Goal: Task Accomplishment & Management: Complete application form

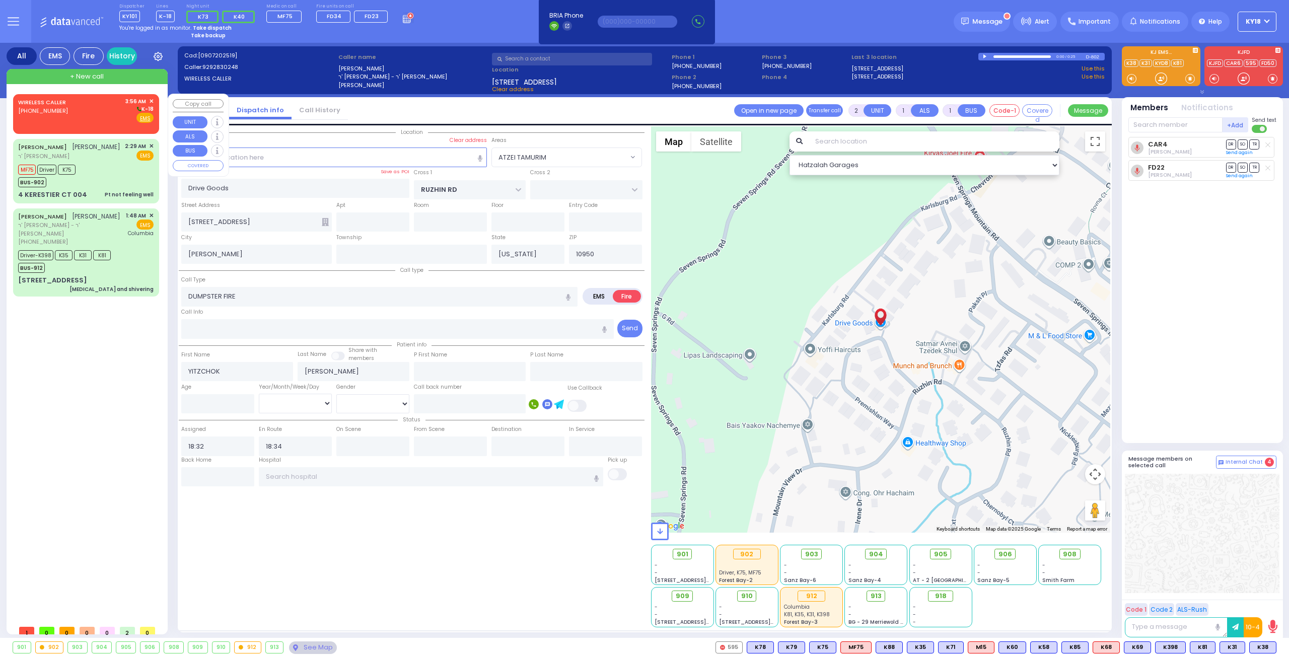
select select "ATZEI TAMURIM"
select select
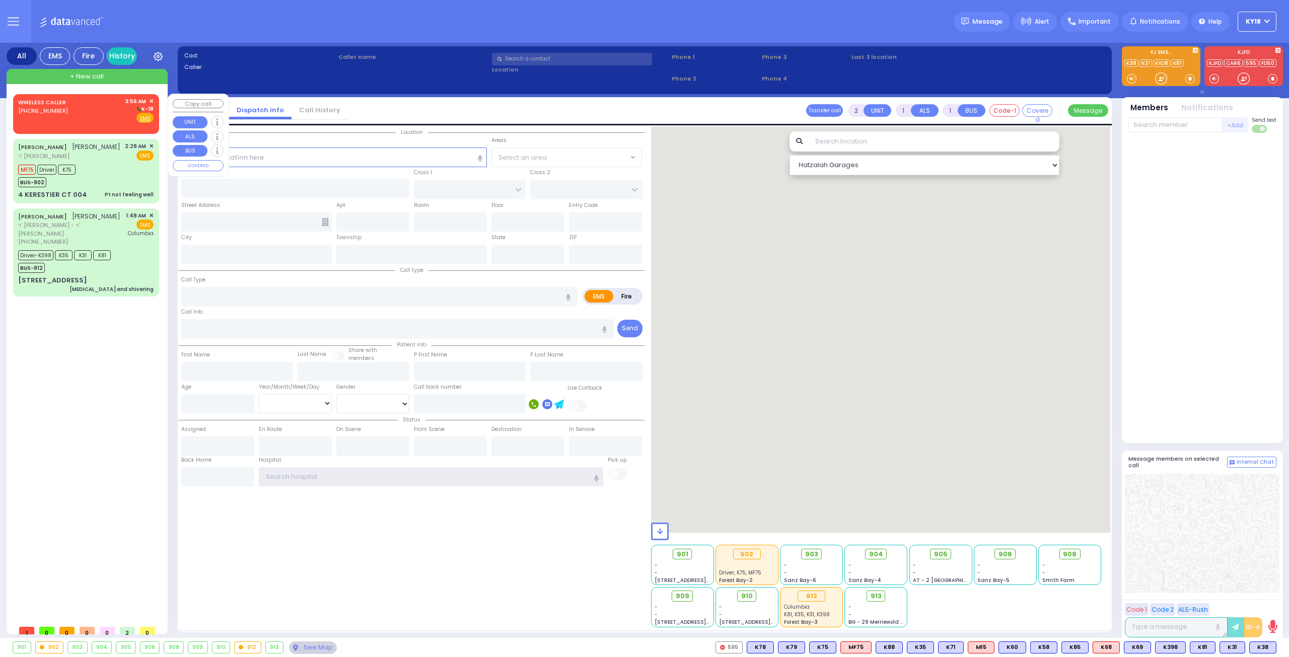
type input "ky18"
click at [61, 113] on div "[PHONE_NUMBER]" at bounding box center [43, 111] width 51 height 9
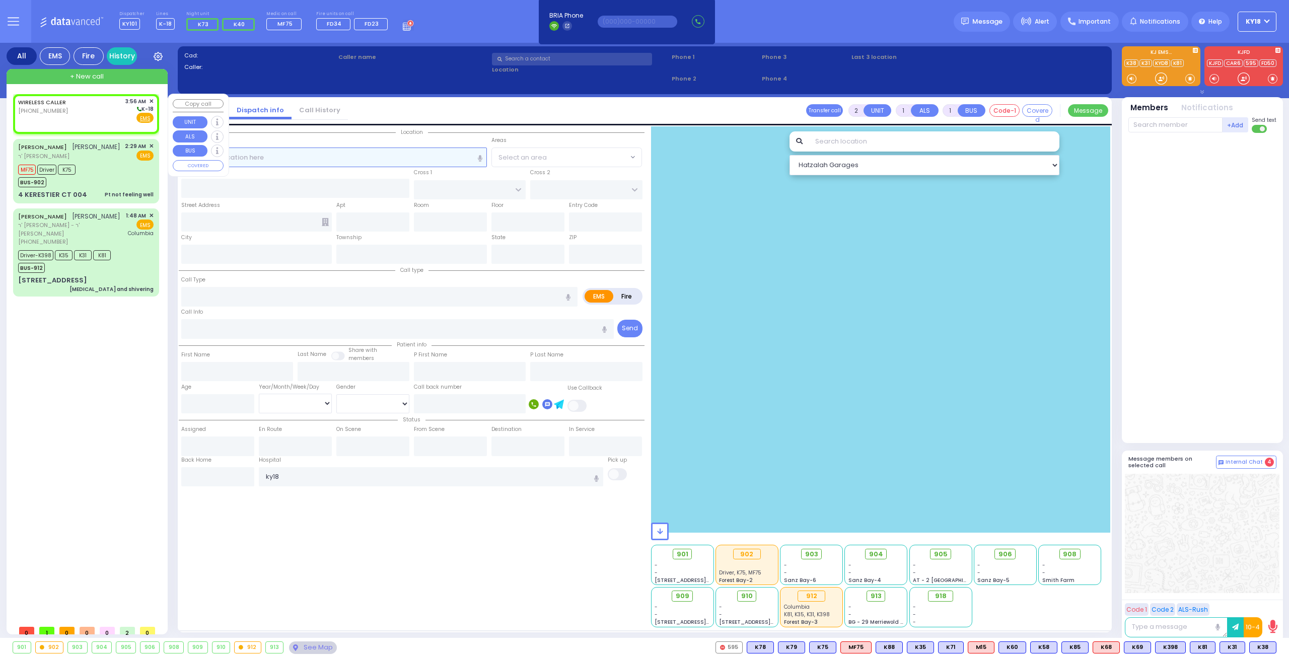
select select
radio input "true"
select select
type input "03:56"
select select "Hatzalah Garages"
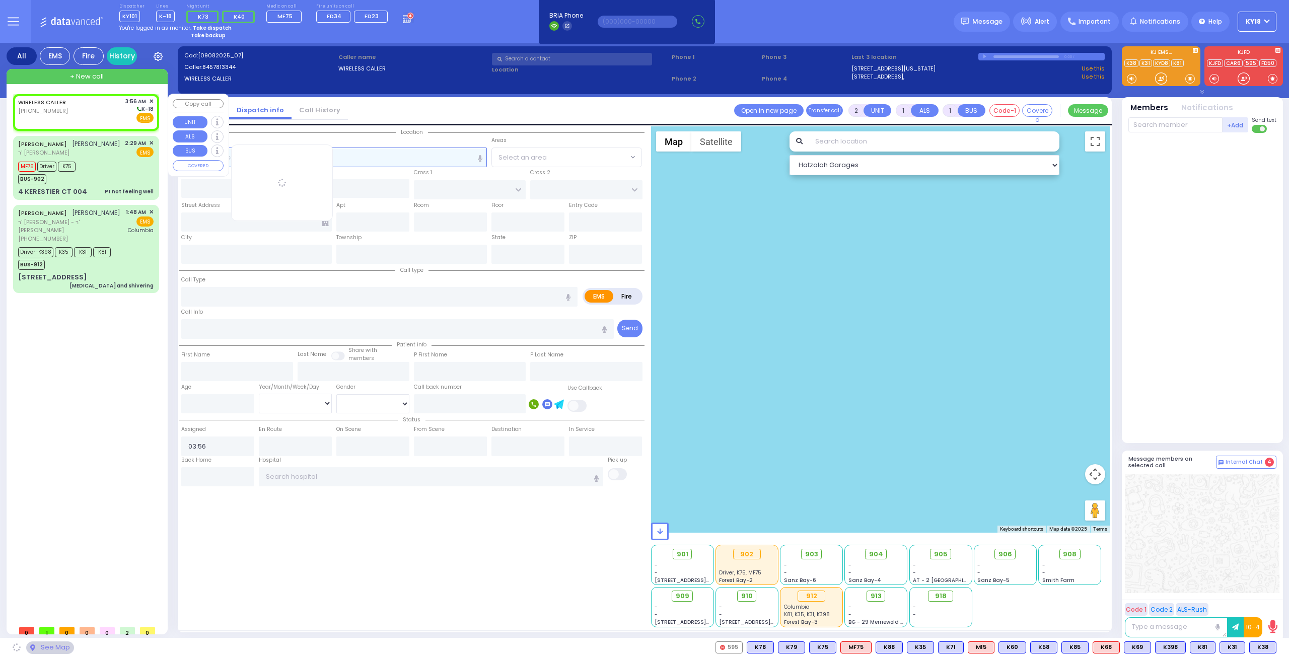
select select
radio input "true"
select select
select select "Hatzalah Garages"
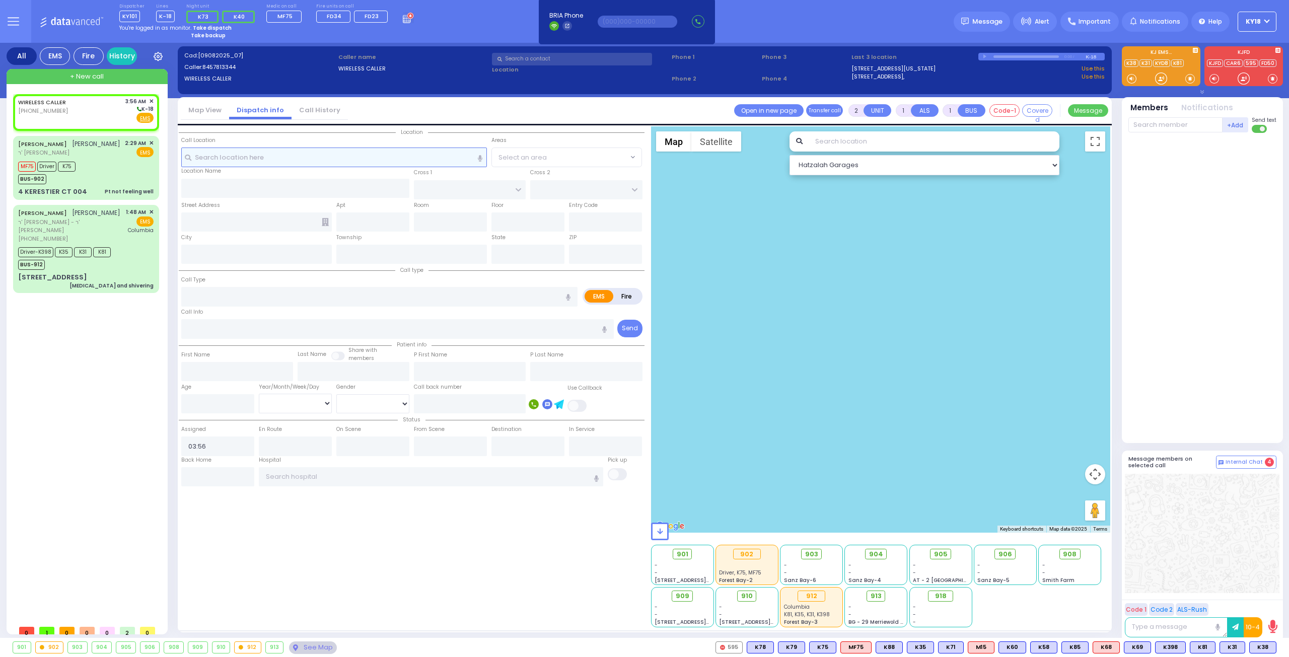
click at [381, 151] on input "text" at bounding box center [334, 157] width 306 height 19
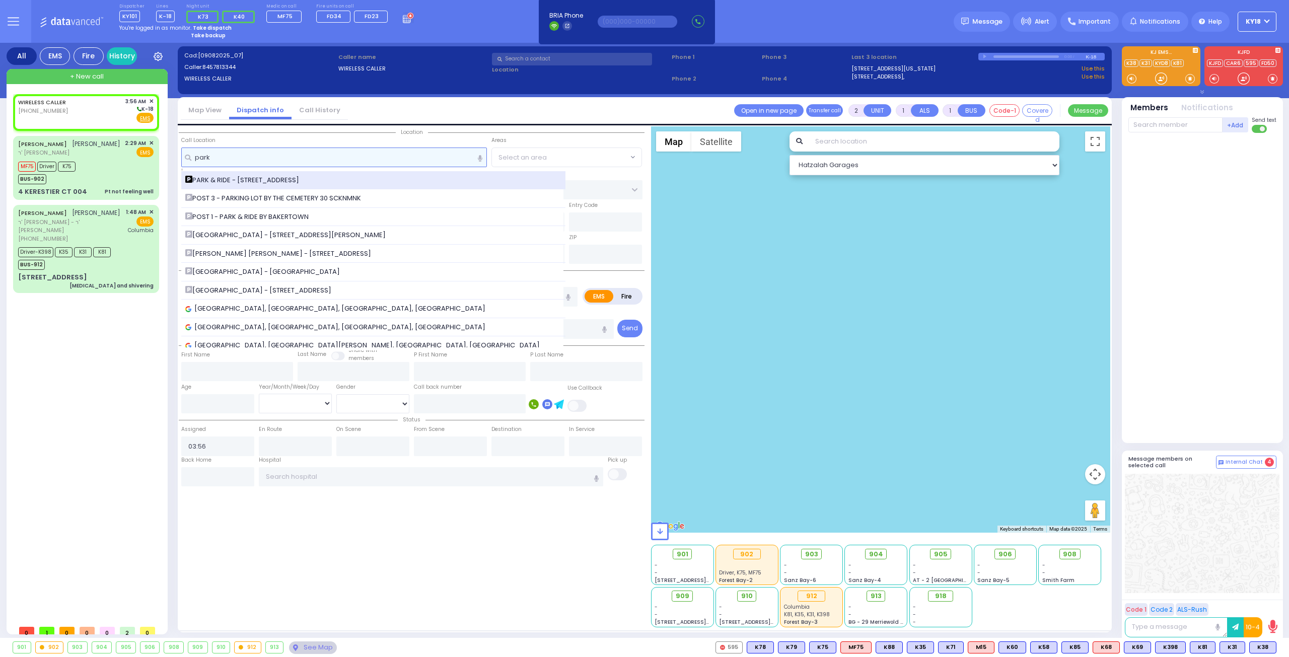
type input "park"
click at [292, 183] on span "PARK & RIDE - [STREET_ADDRESS]" at bounding box center [243, 180] width 117 height 10
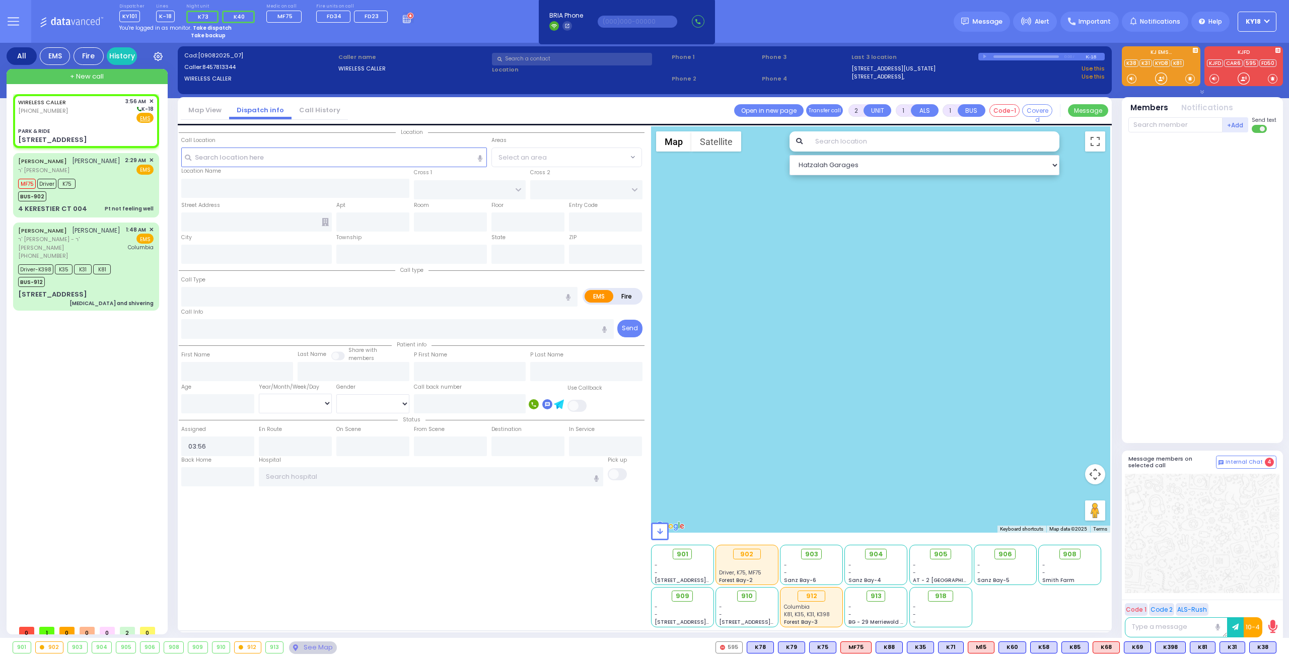
select select
radio input "true"
select select
select select "Hatzalah Garages"
type input "PARK & RIDE"
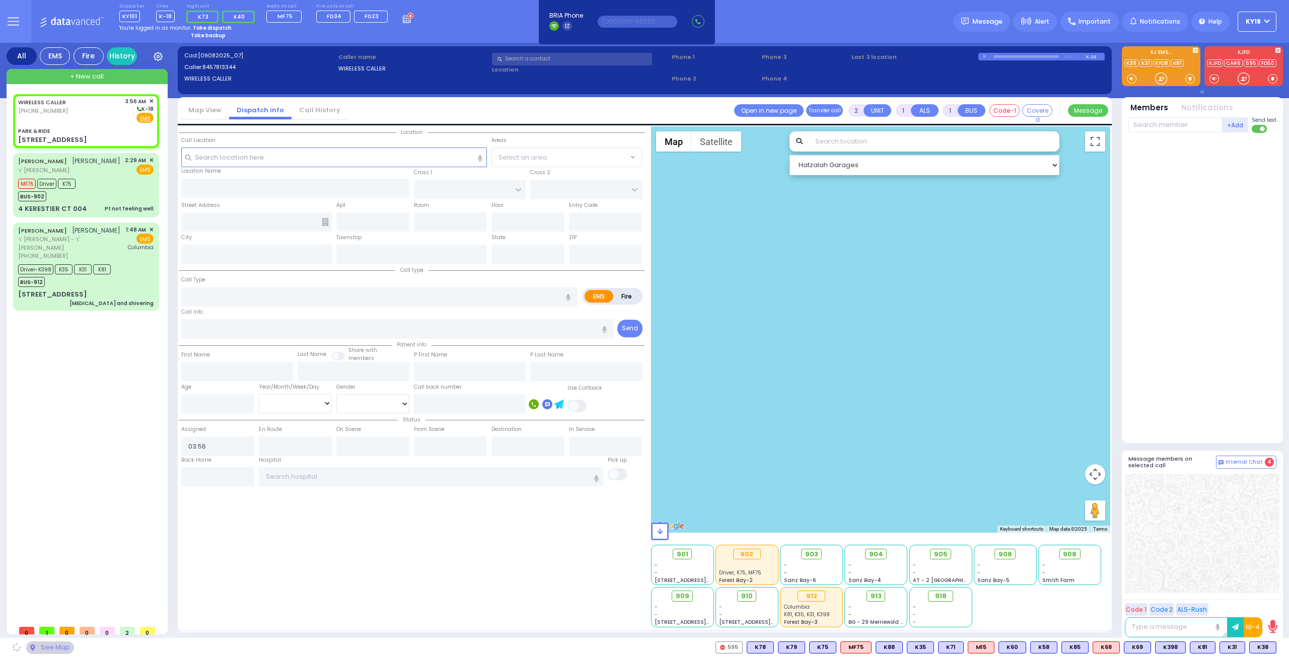
type input "MERON DR"
type input "RATZFERT WAY"
type input "[STREET_ADDRESS]"
type input "Monroe"
type input "[US_STATE]"
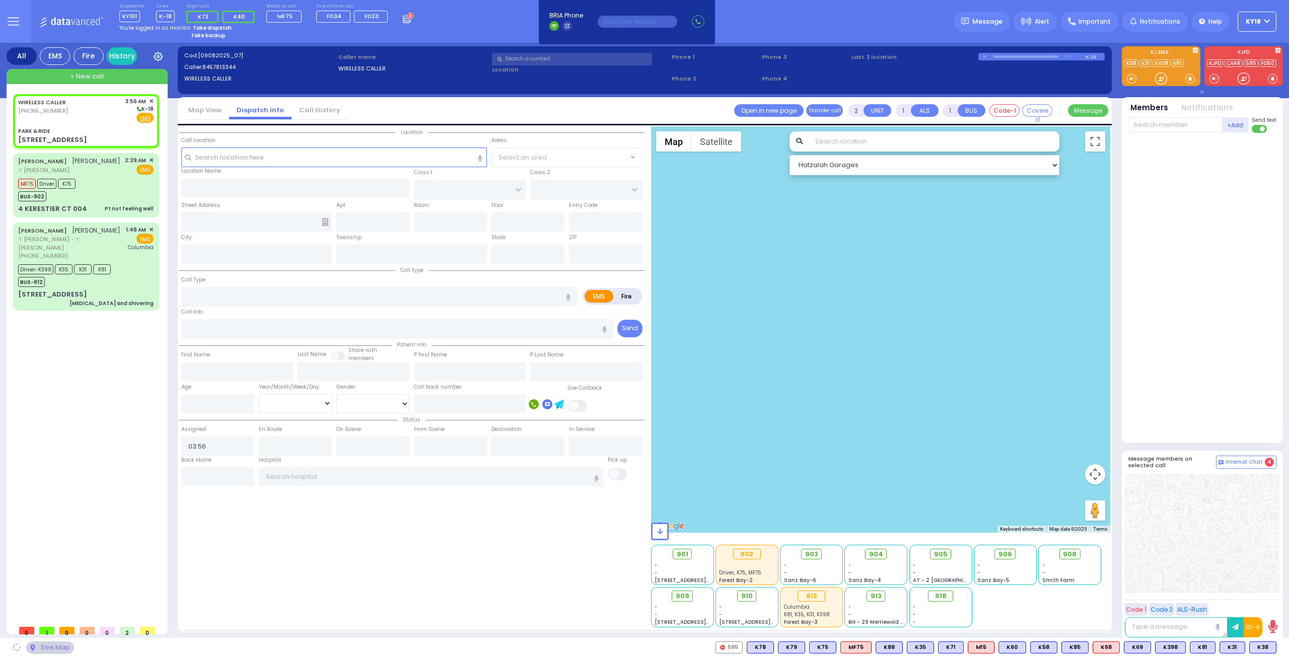
type input "10950"
select select "SECTION 6"
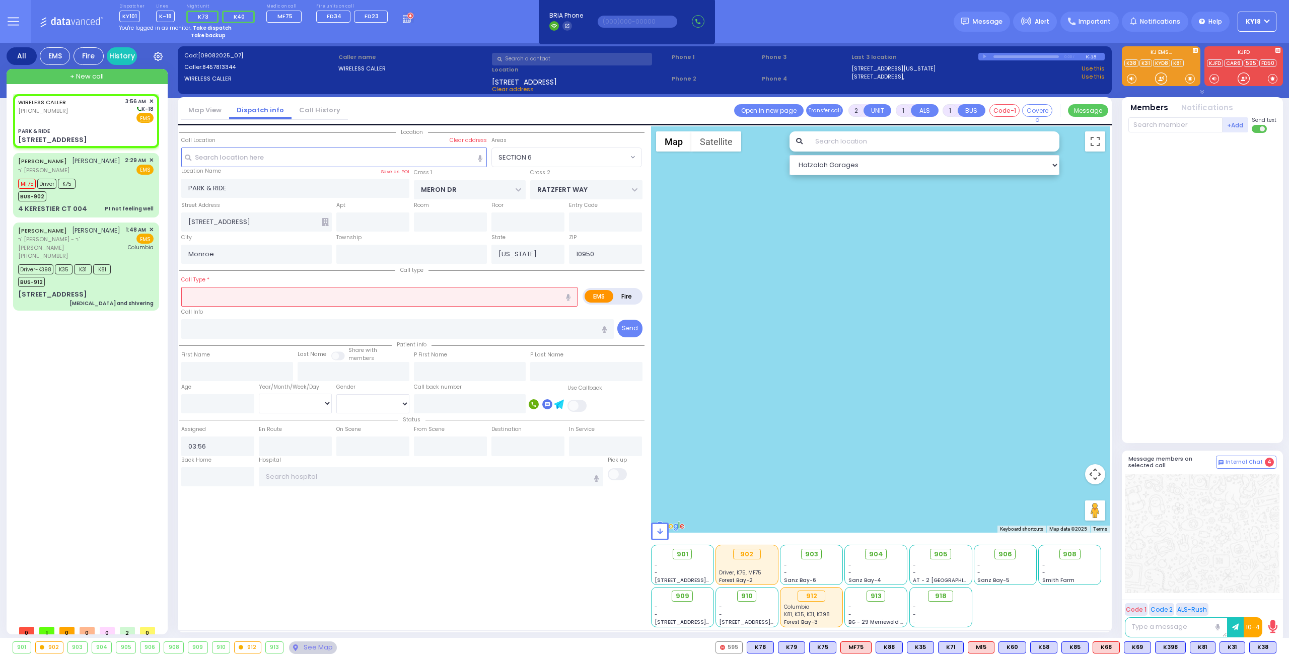
click at [278, 292] on input "text" at bounding box center [379, 296] width 396 height 19
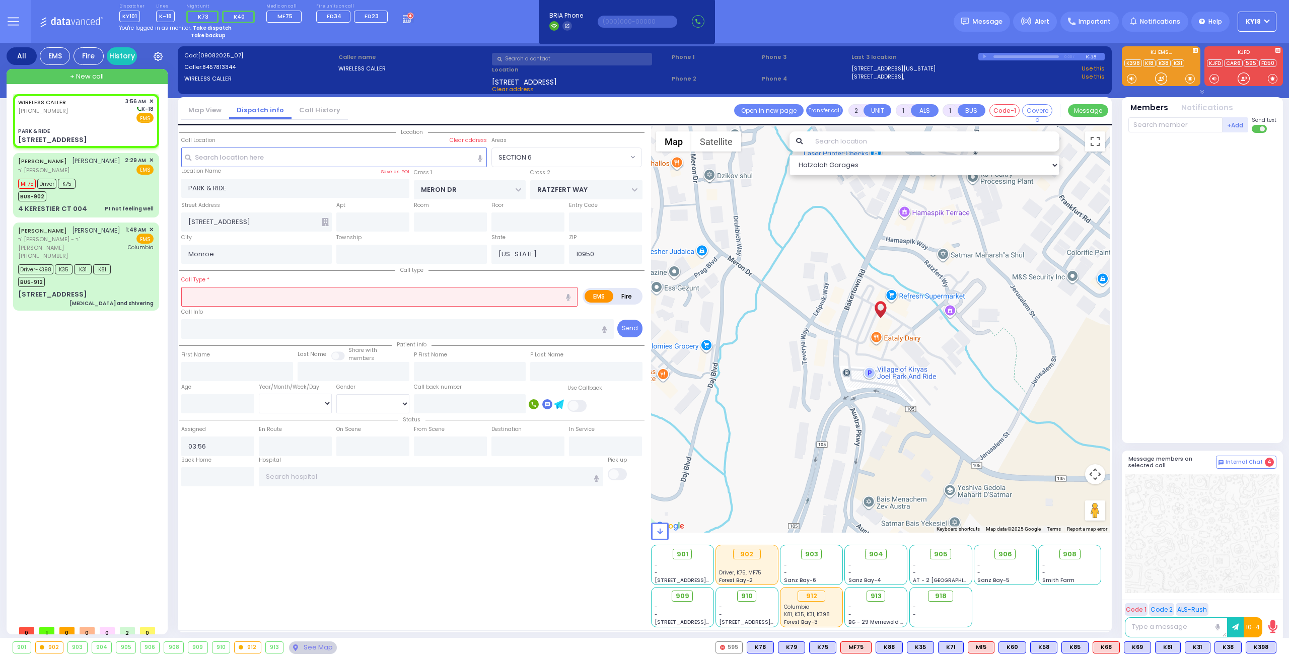
select select
radio input "true"
select select
select select "SECTION 6"
select select "Hatzalah Garages"
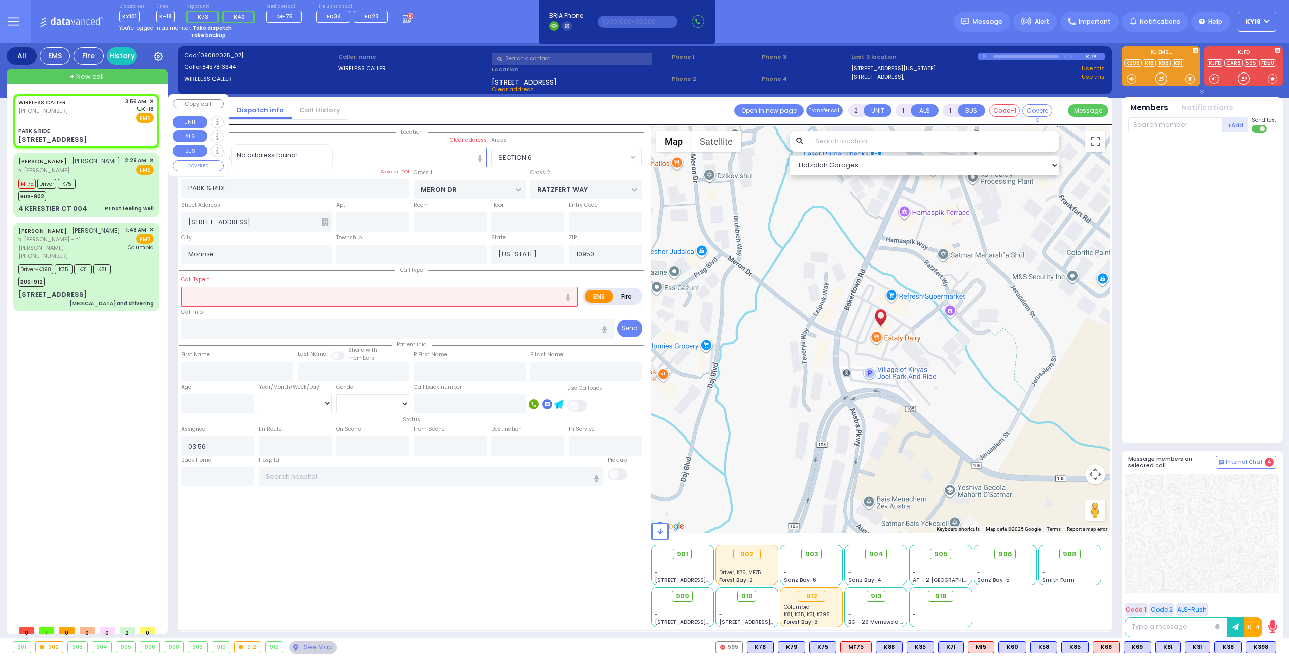
click at [102, 121] on div "WIRELESS CALLER [PHONE_NUMBER] 3:56 AM ✕ K-18" at bounding box center [85, 110] width 135 height 26
select select
radio input "true"
select select
select select "Hatzalah Garages"
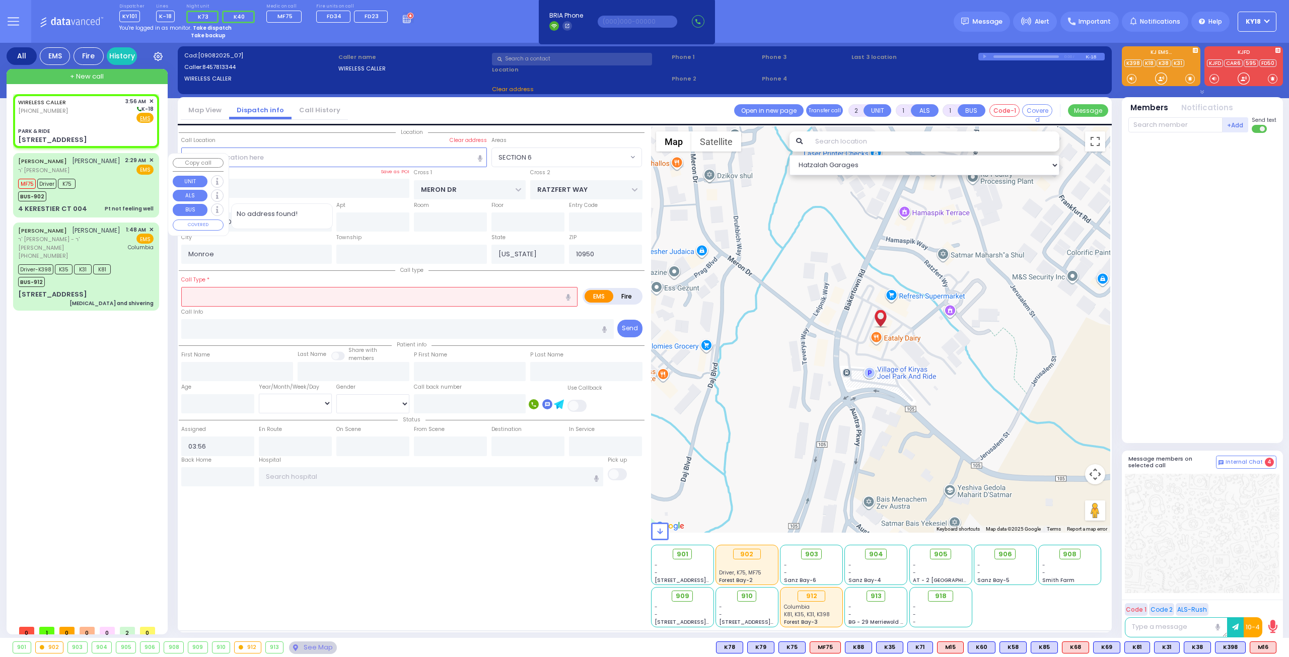
select select
radio input "true"
select select
select select "Hatzalah Garages"
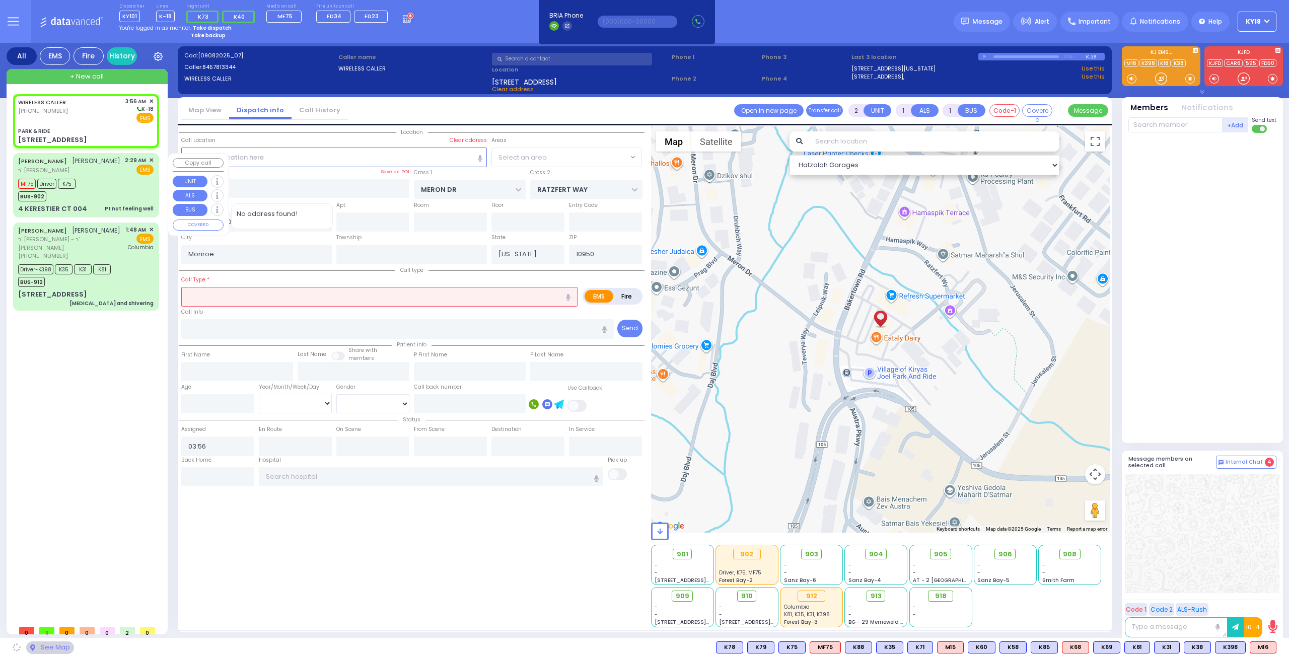
select select "SECTION 6"
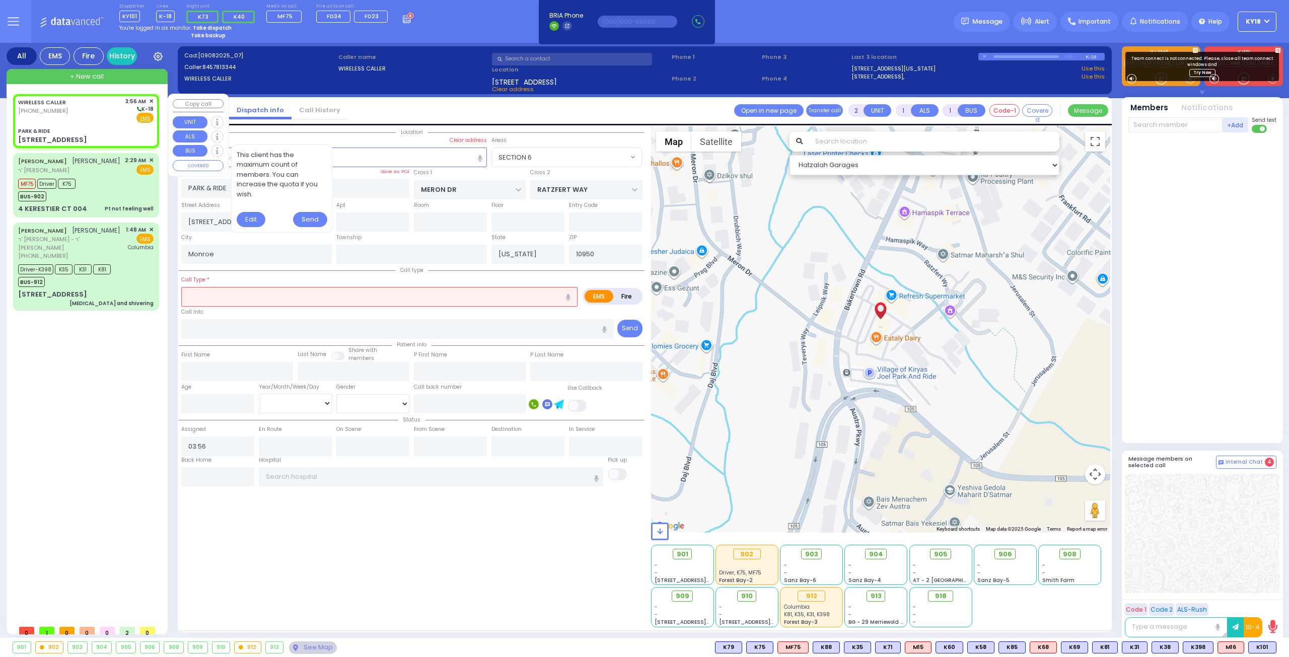
click at [110, 124] on div "WIRELESS CALLER [PHONE_NUMBER] 3:56 AM ✕ K-18 EMS" at bounding box center [86, 121] width 142 height 51
select select
radio input "true"
select select
select select "Hatzalah Garages"
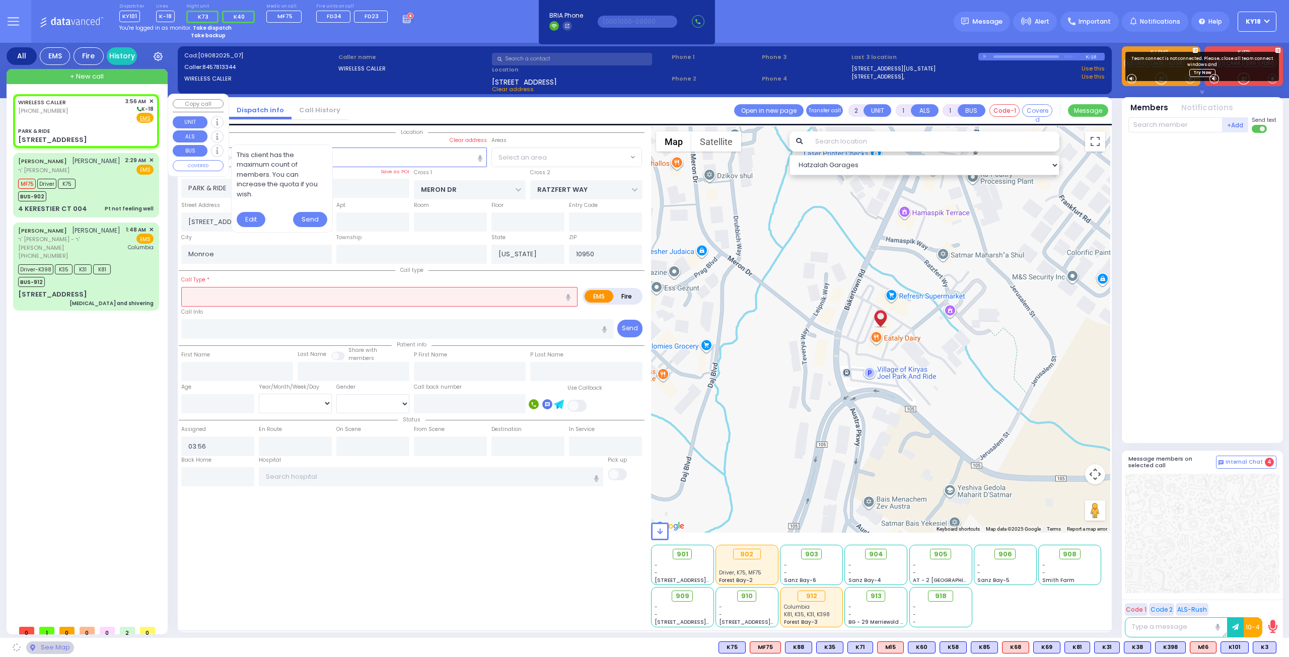
select select "SECTION 6"
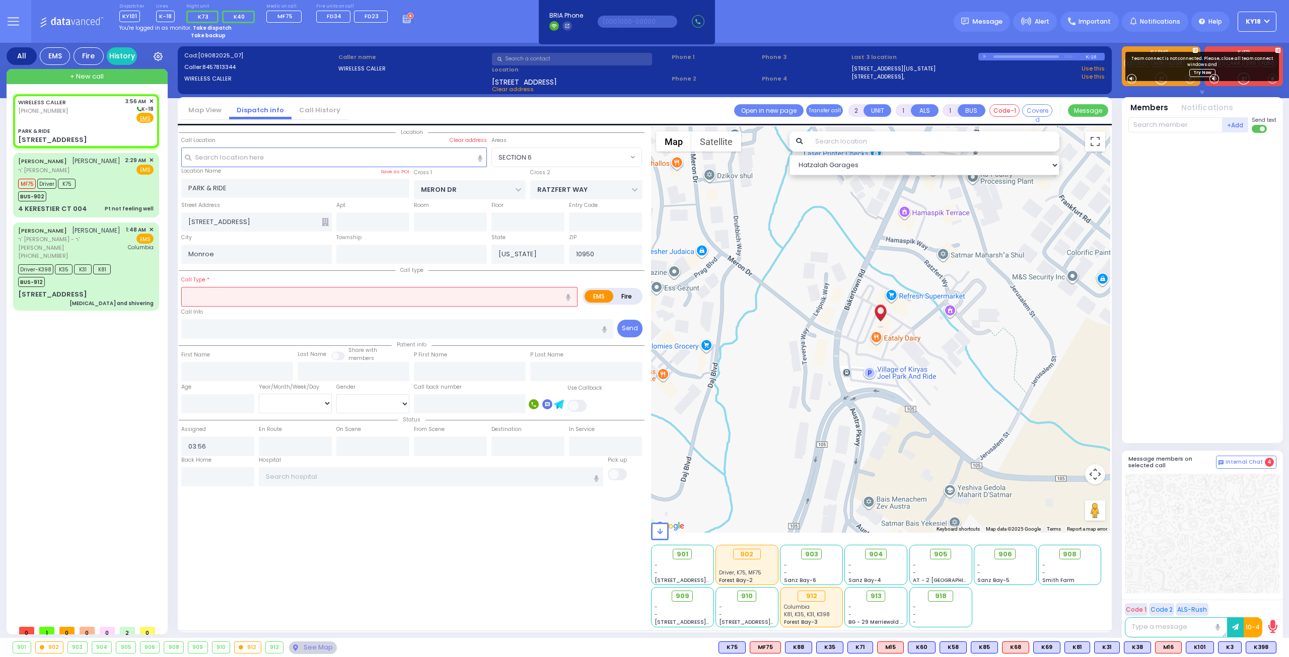
click at [271, 293] on input "text" at bounding box center [379, 296] width 396 height 19
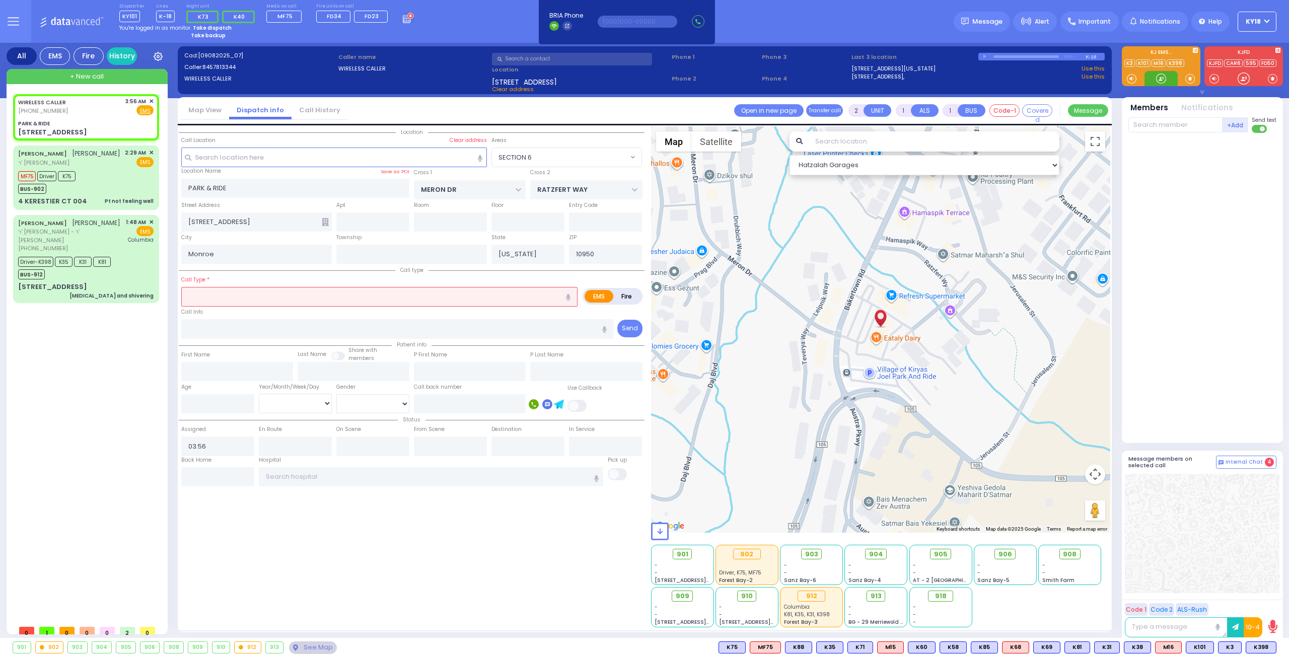
select select
radio input "true"
select select
select select "Hatzalah Garages"
select select "SECTION 6"
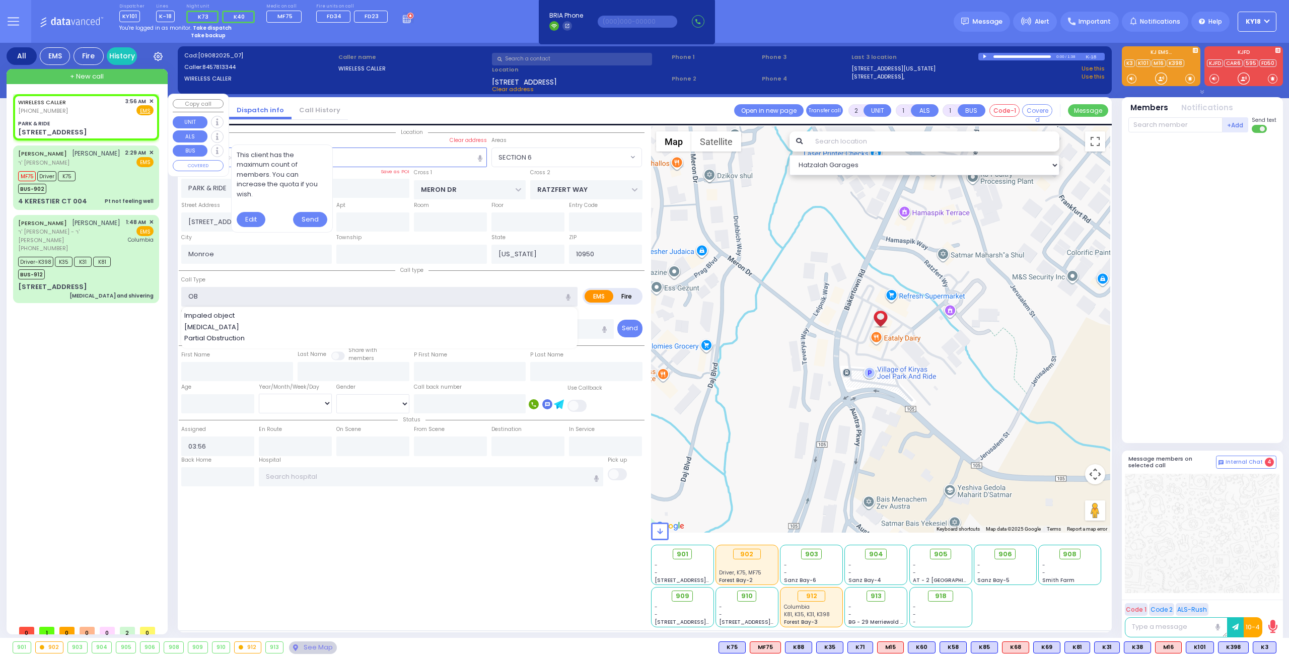
type input "OB"
click at [123, 117] on div "WIRELESS CALLER [PHONE_NUMBER] 3:56 AM ✕ Fire EMS" at bounding box center [86, 117] width 142 height 43
select select
radio input "true"
select select
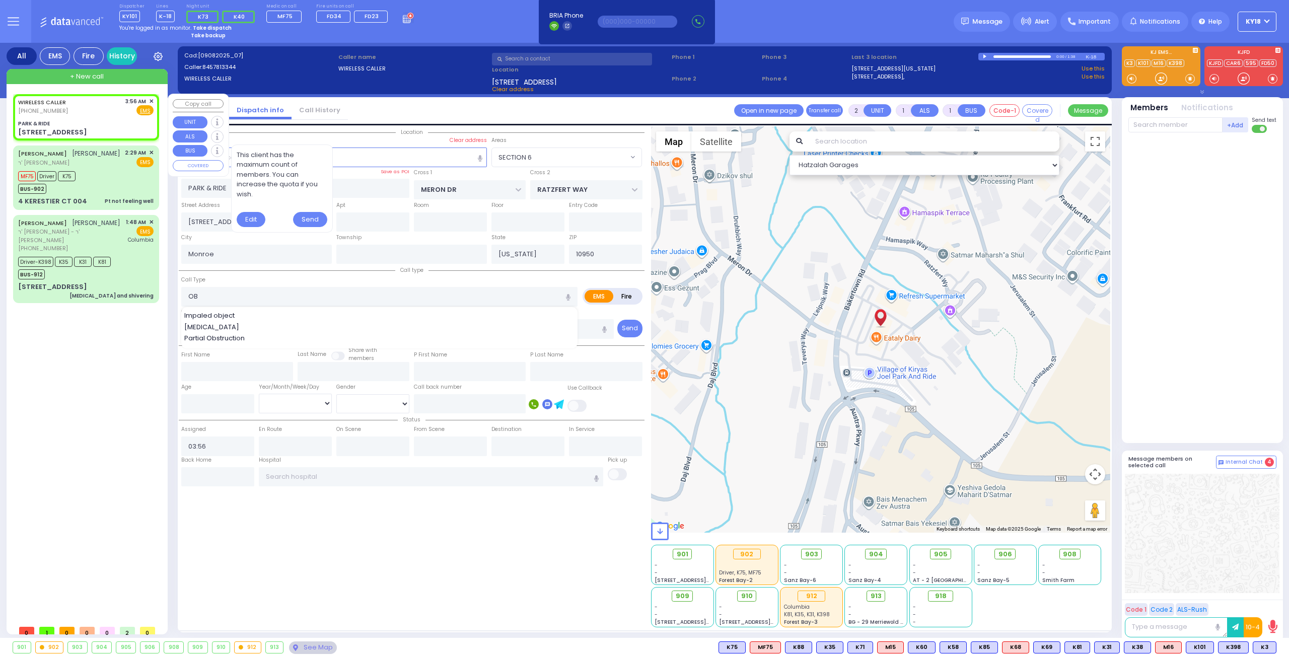
select select "Hatzalah Garages"
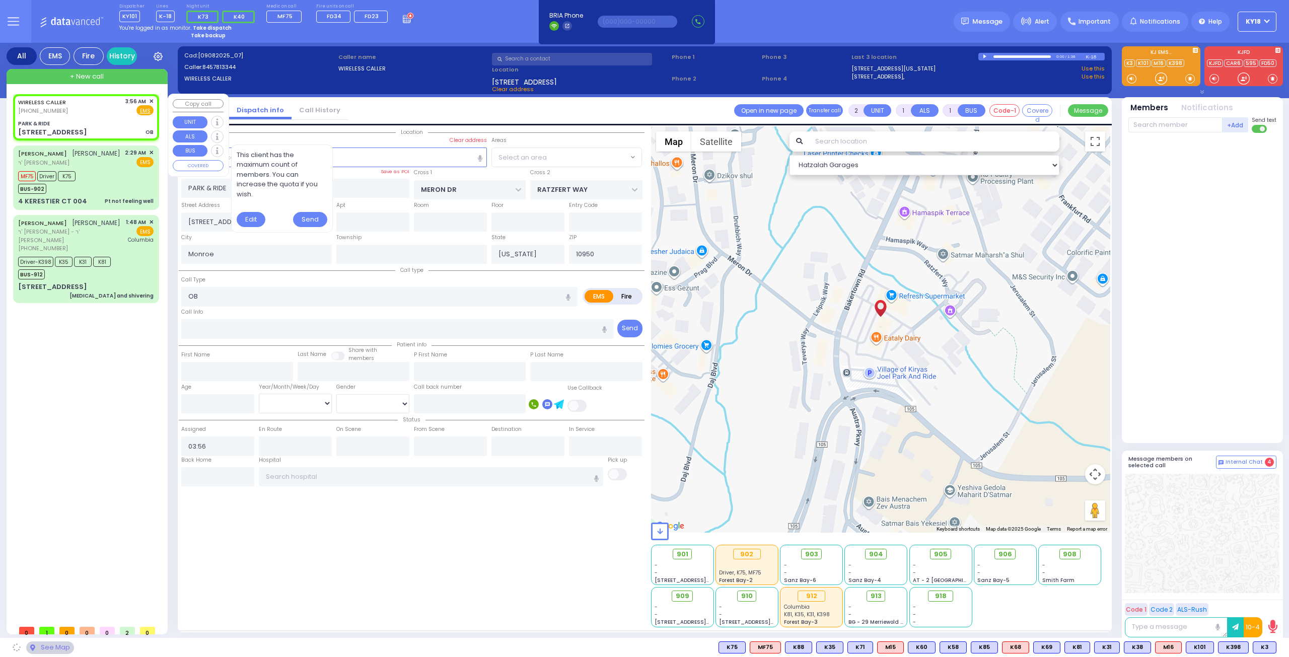
select select
radio input "true"
select select
select select "Hatzalah Garages"
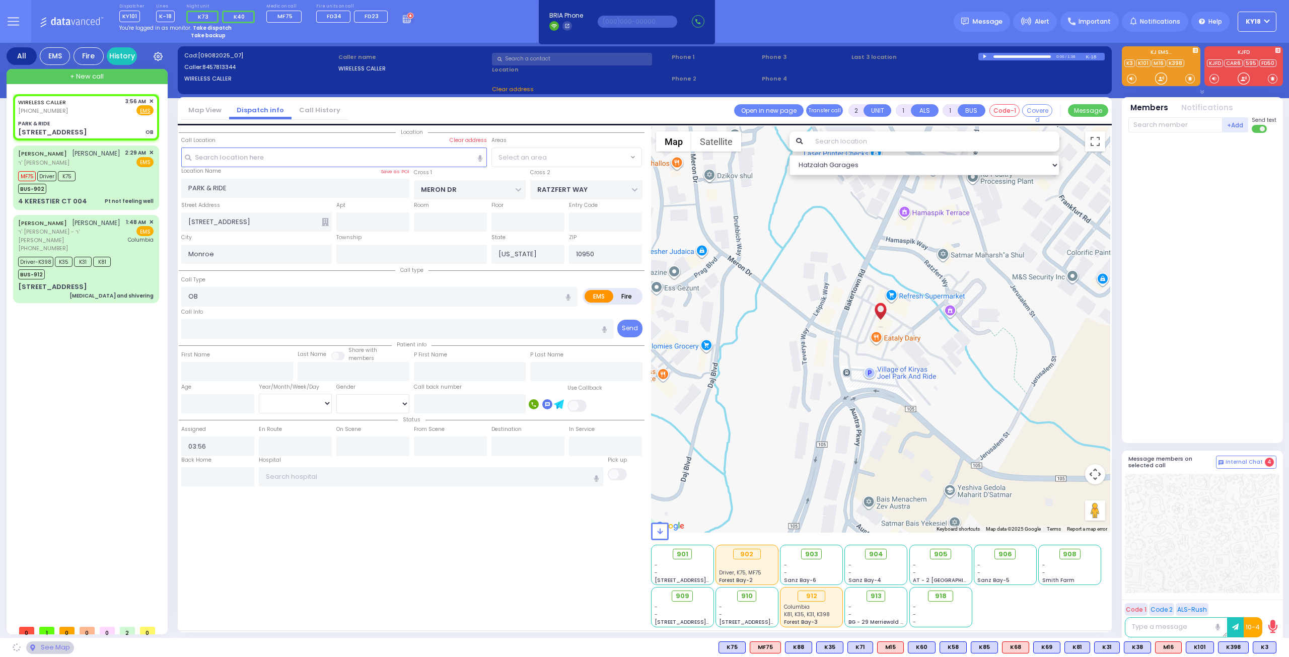
select select "SECTION 6"
click at [1260, 646] on span "K3" at bounding box center [1264, 647] width 23 height 11
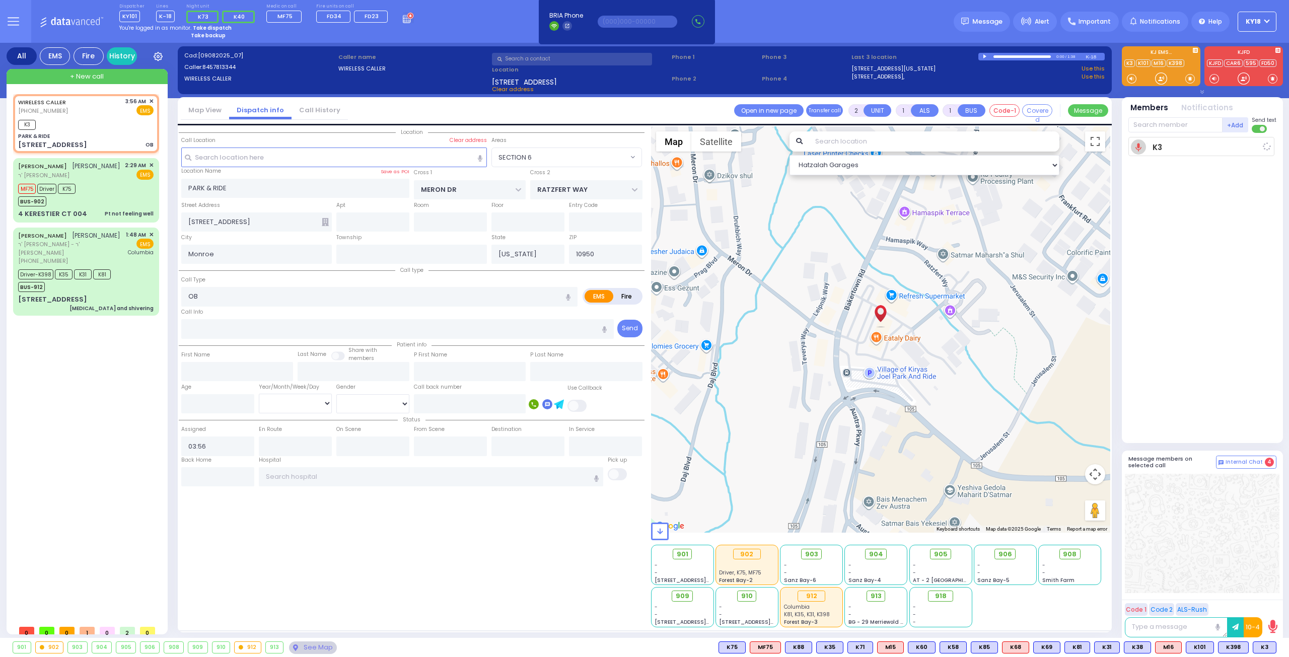
select select
radio input "true"
select select
type input "03:58"
select select "Hatzalah Garages"
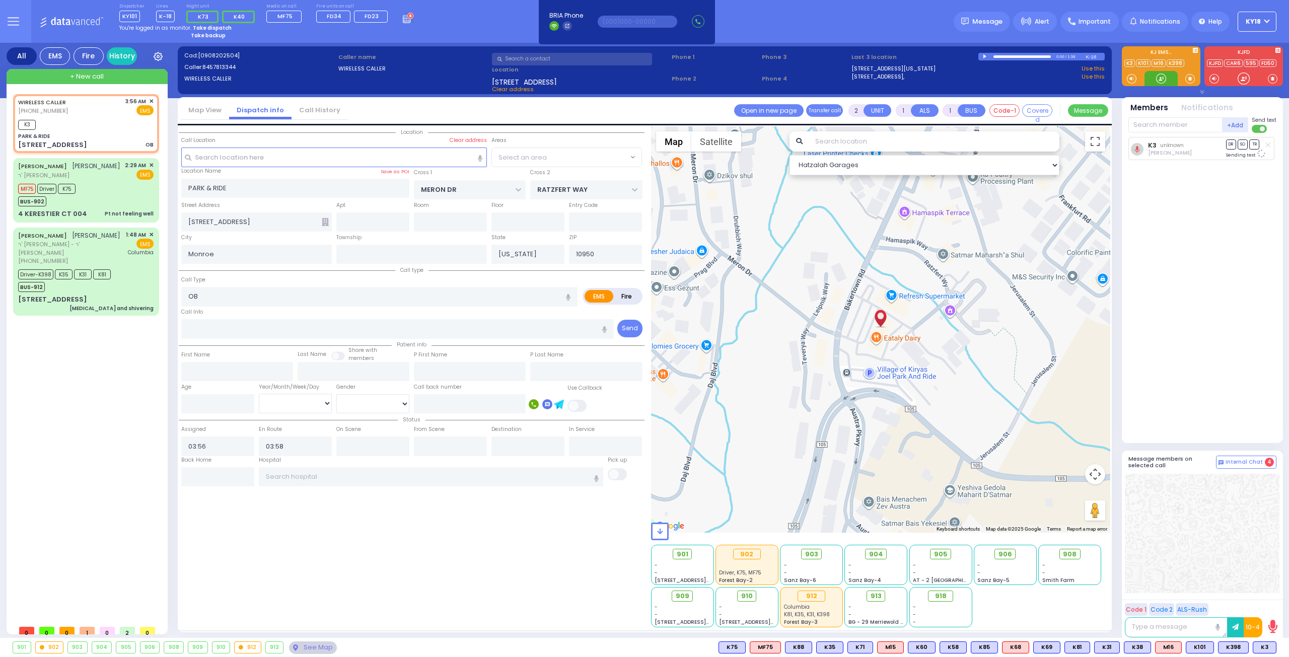
select select "SECTION 6"
click at [1226, 645] on span "K398" at bounding box center [1234, 647] width 30 height 11
select select
radio input "true"
select select
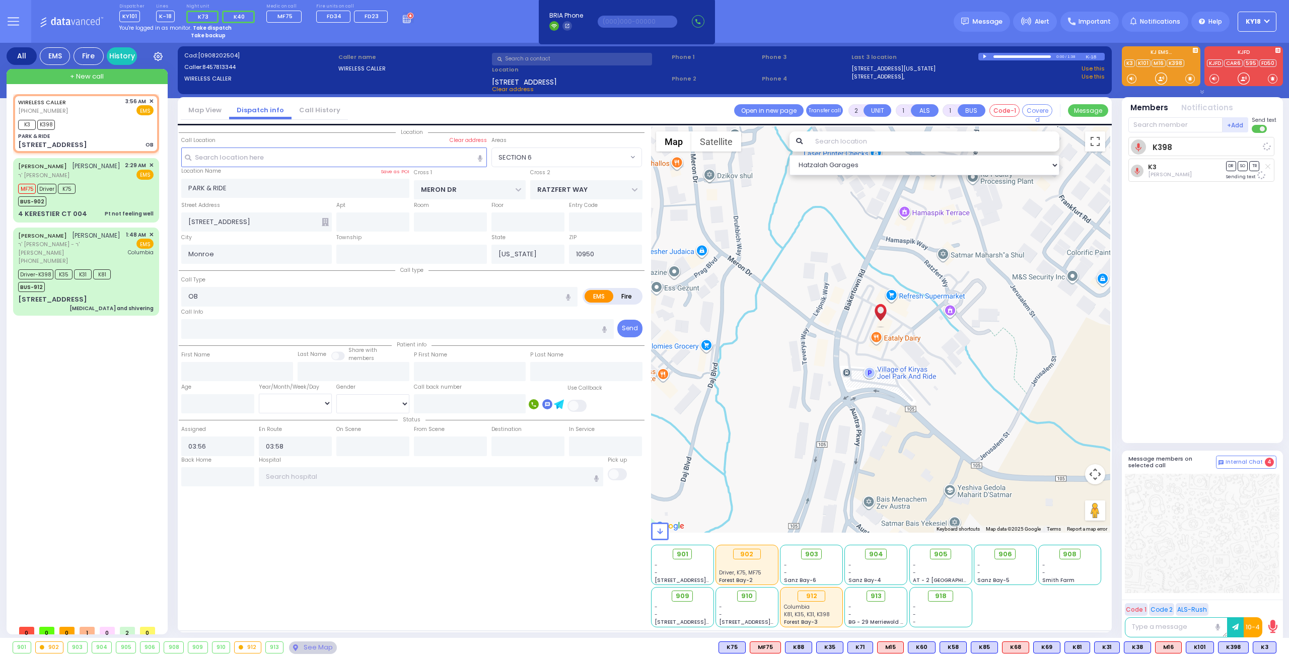
select select "SECTION 6"
select select "Hatzalah Garages"
click at [101, 206] on div "MF75 Driver K75 BUS-902" at bounding box center [85, 193] width 135 height 25
type input "6"
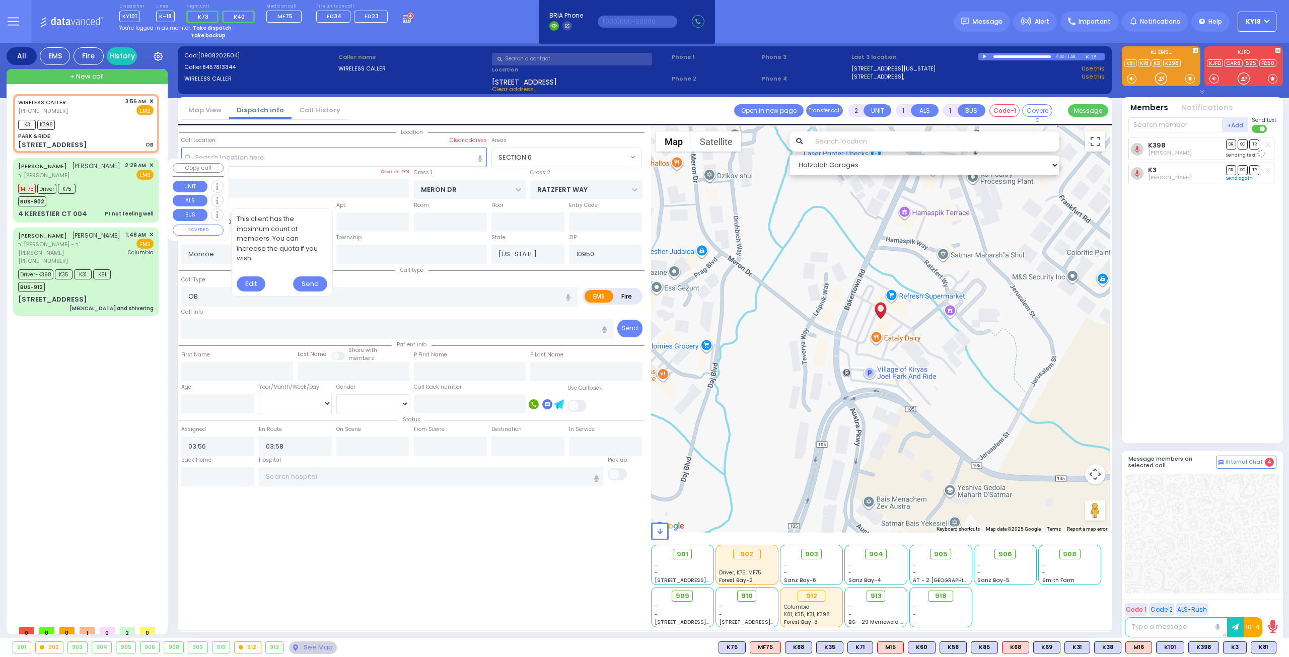
type input "6"
select select
type input "Pt not feeling well"
radio input "true"
type input "[PERSON_NAME]"
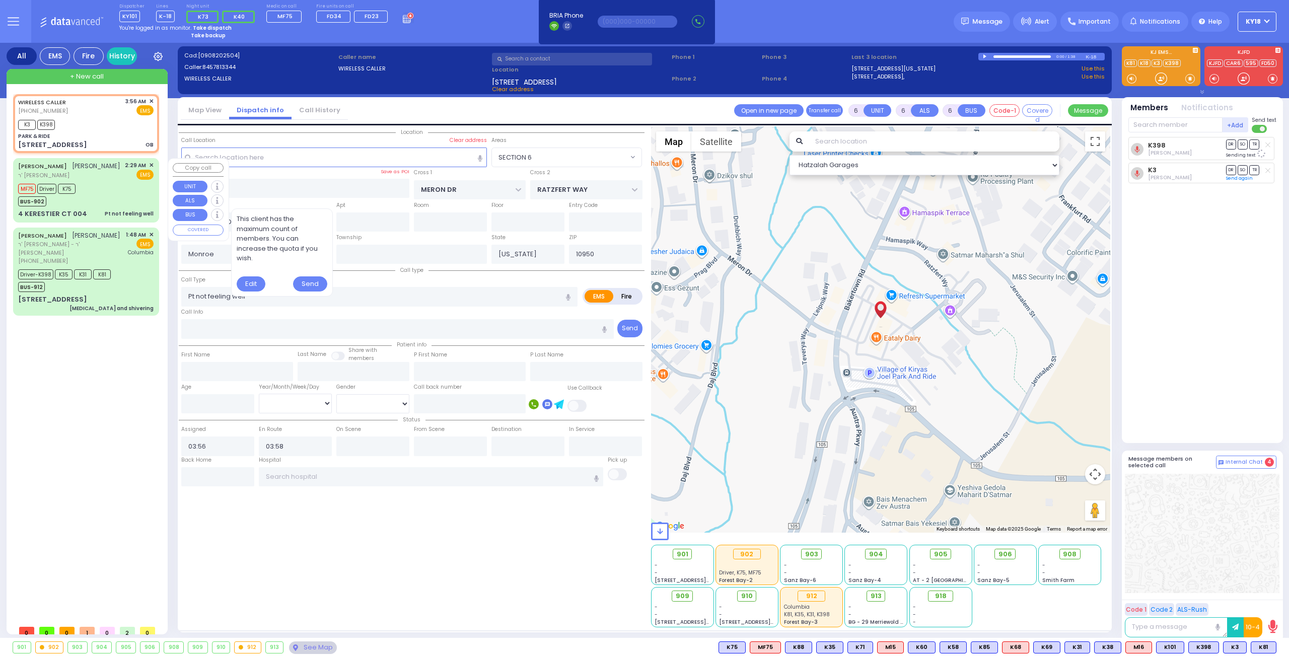
type input "TEITELBAUM"
type input "[PERSON_NAME]"
type input "TEITELBAUM"
type input "50"
select select "Year"
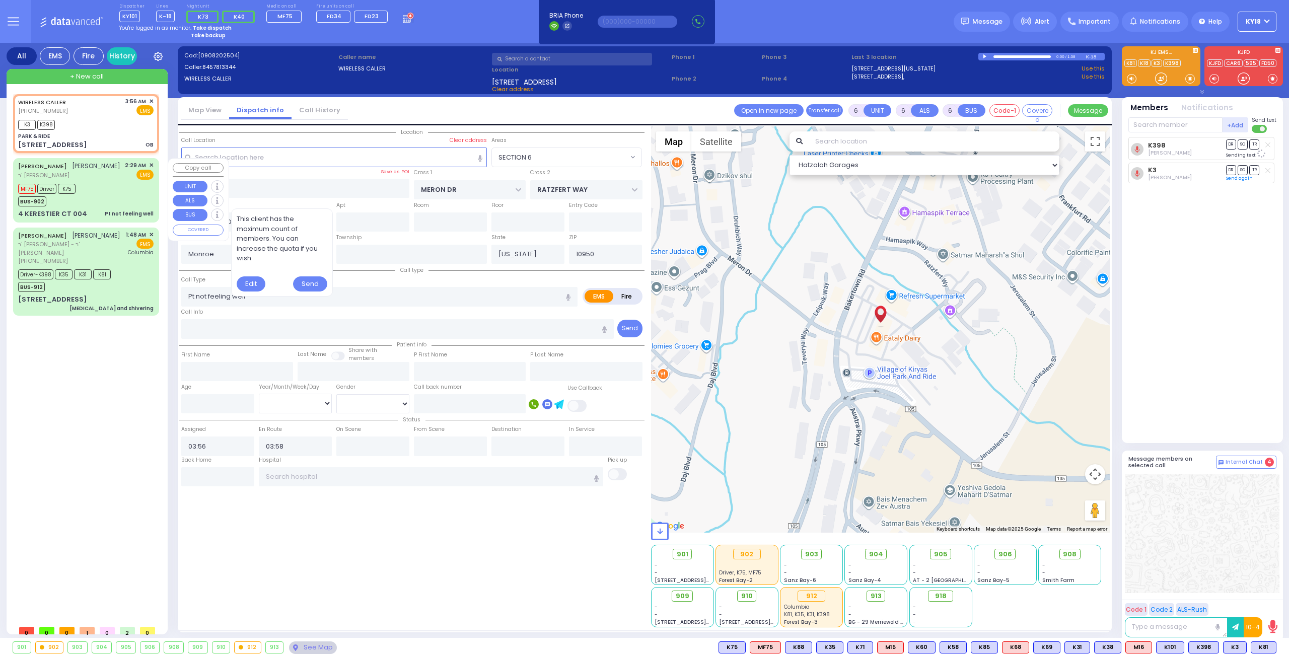
select select "[DEMOGRAPHIC_DATA]"
type input "02:29"
type input "02:36"
type input "03:40"
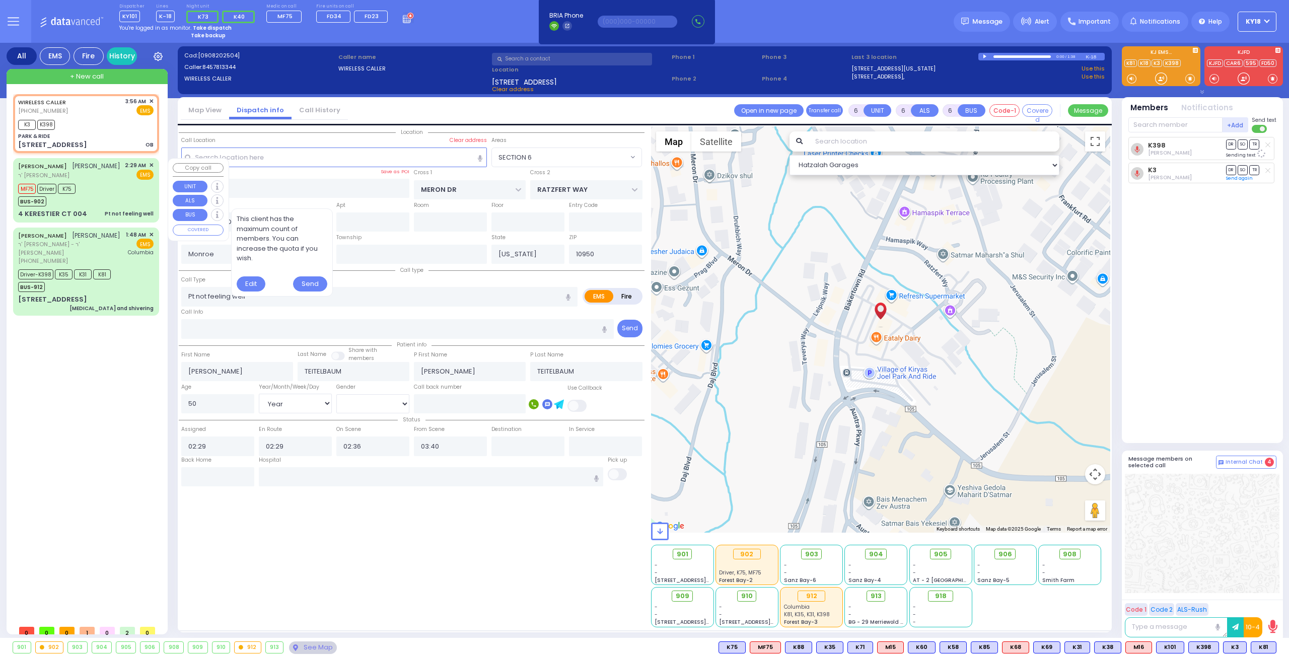
select select "Hatzalah Garages"
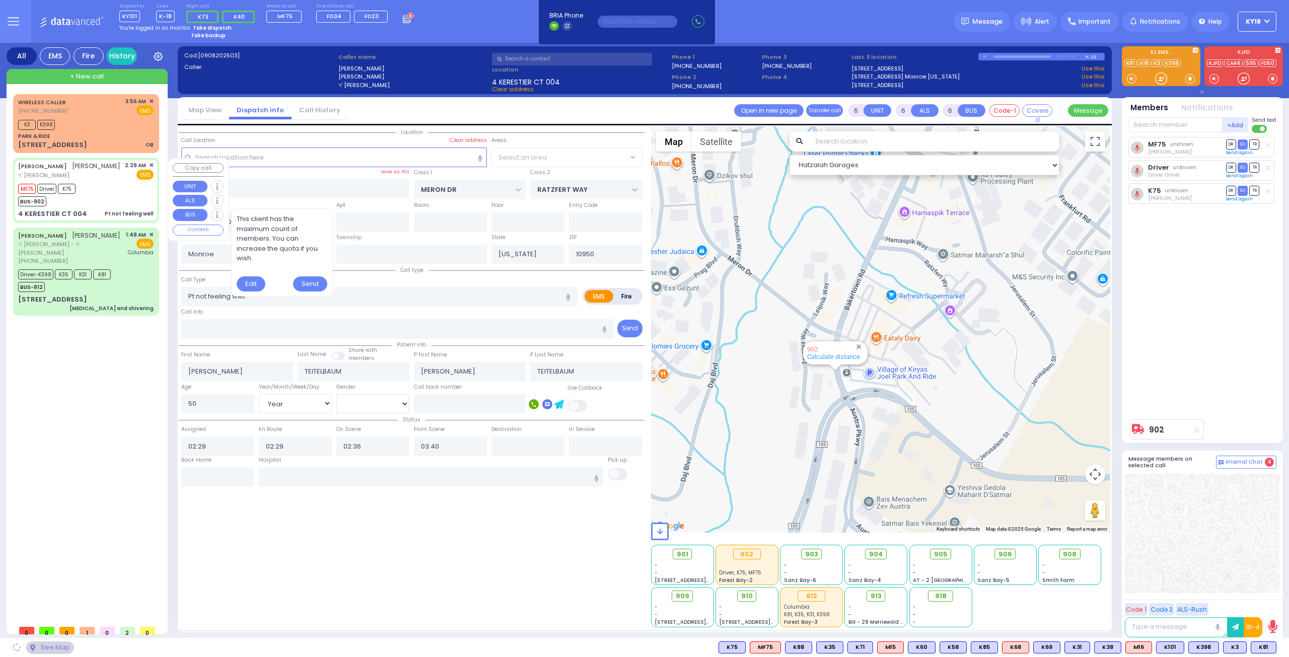
type input "GETZIL BERGER BLVD"
type input "KAHAN DR"
type input "4 KERESTIER CT"
type input "004"
type input "[PERSON_NAME]"
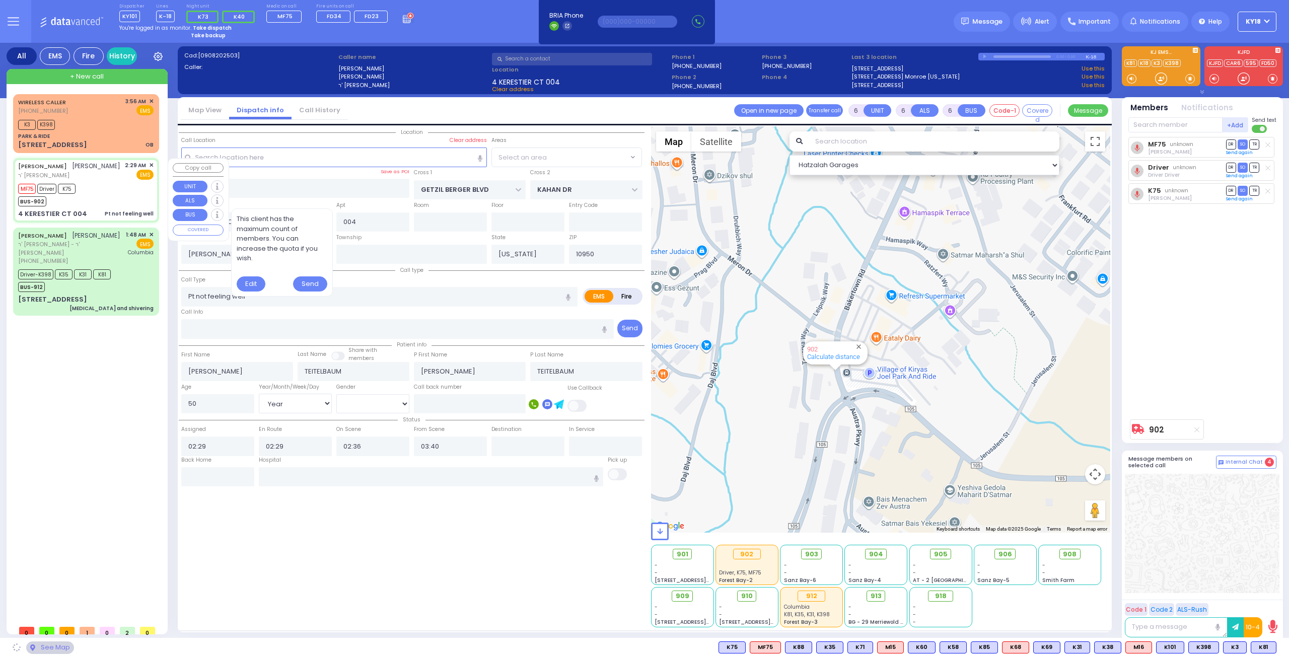
select select "SECTION 4"
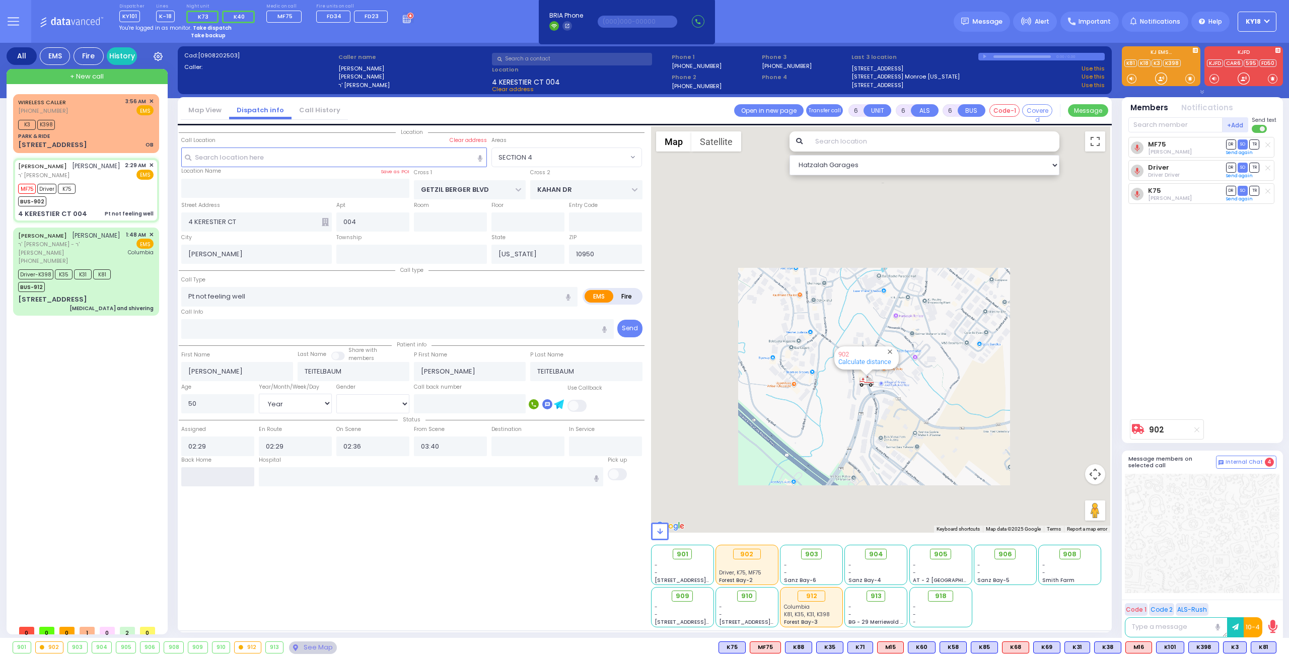
click at [223, 468] on input "text" at bounding box center [217, 476] width 73 height 19
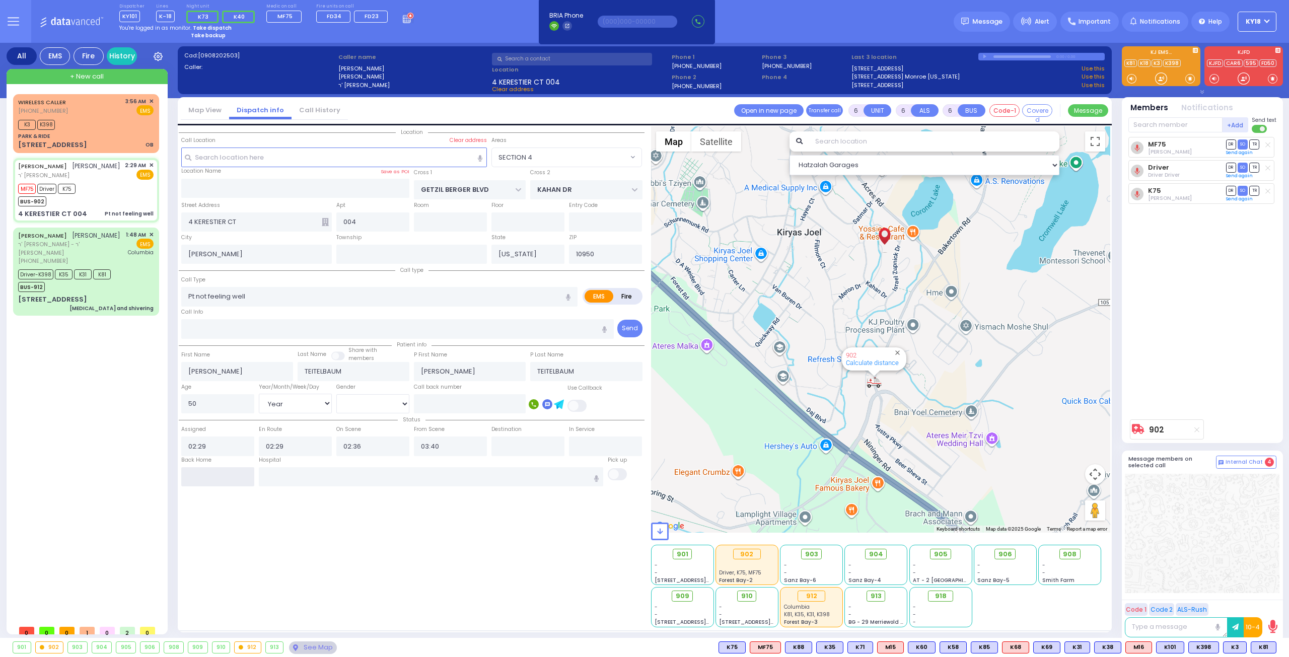
click at [223, 468] on input "text" at bounding box center [217, 476] width 73 height 19
type input "03:58"
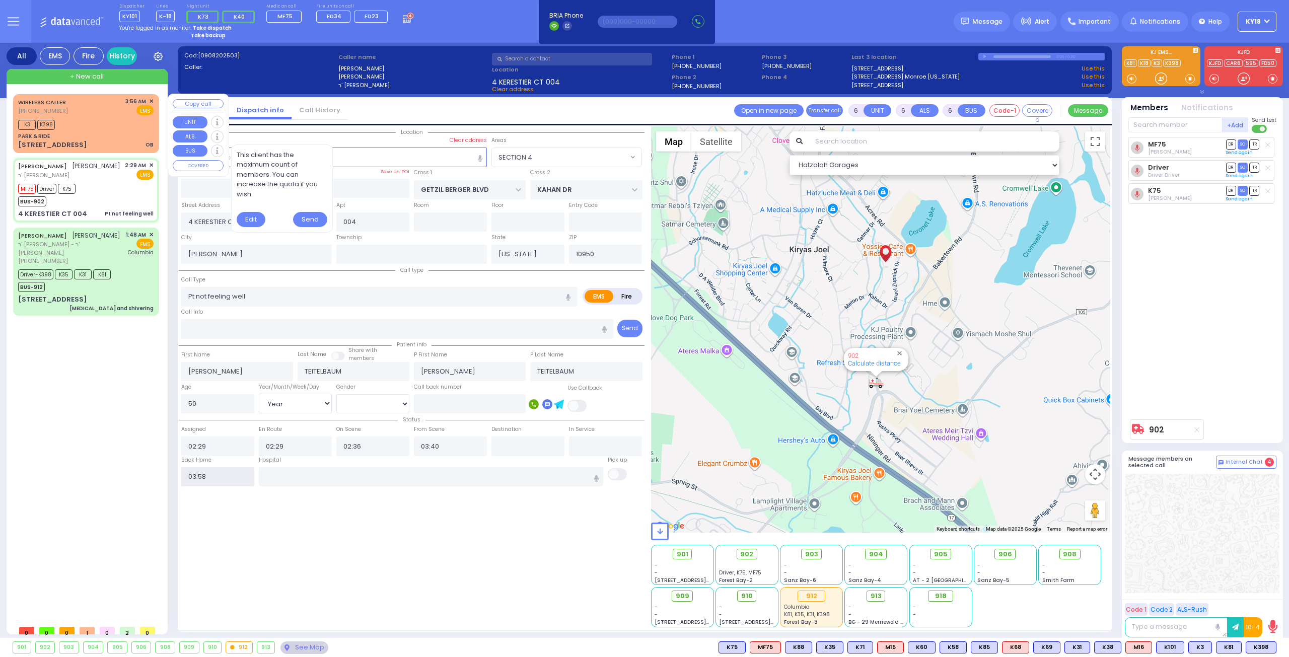
select select
radio input "true"
select select
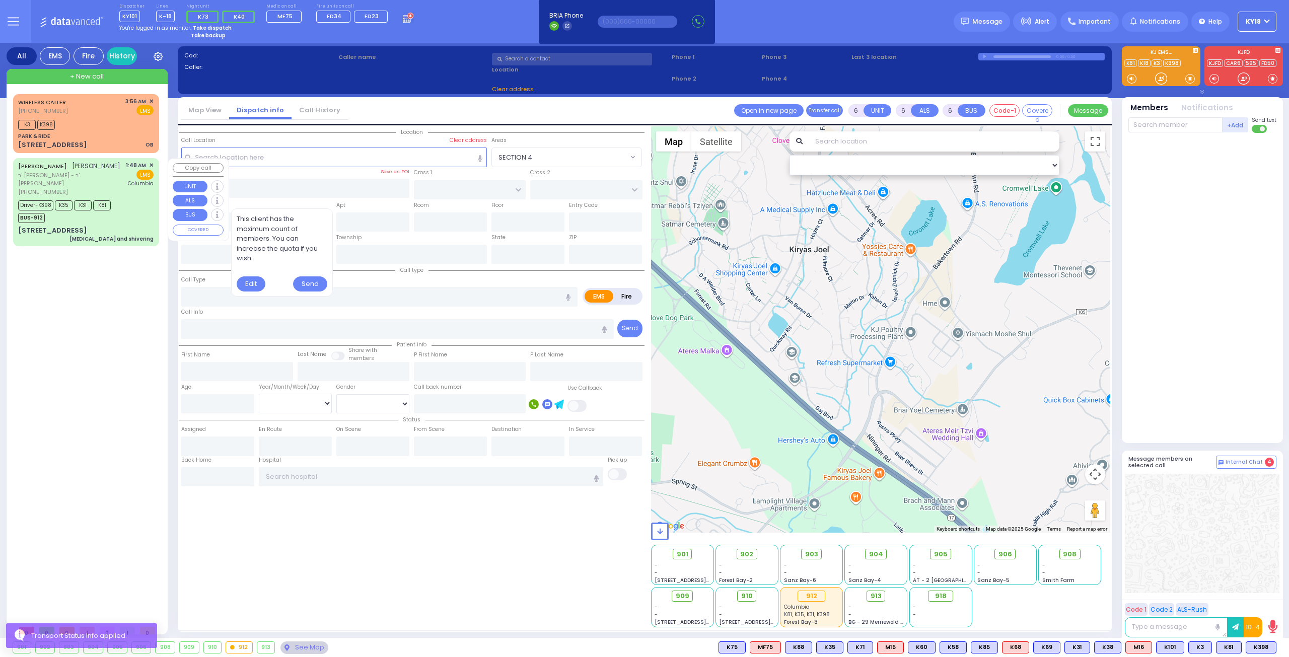
click at [123, 208] on div "Driver-K398 K35 K31 K81 BUS-912" at bounding box center [85, 210] width 135 height 25
select select
type input "[MEDICAL_DATA] and shivering"
radio input "true"
type input "[PERSON_NAME]"
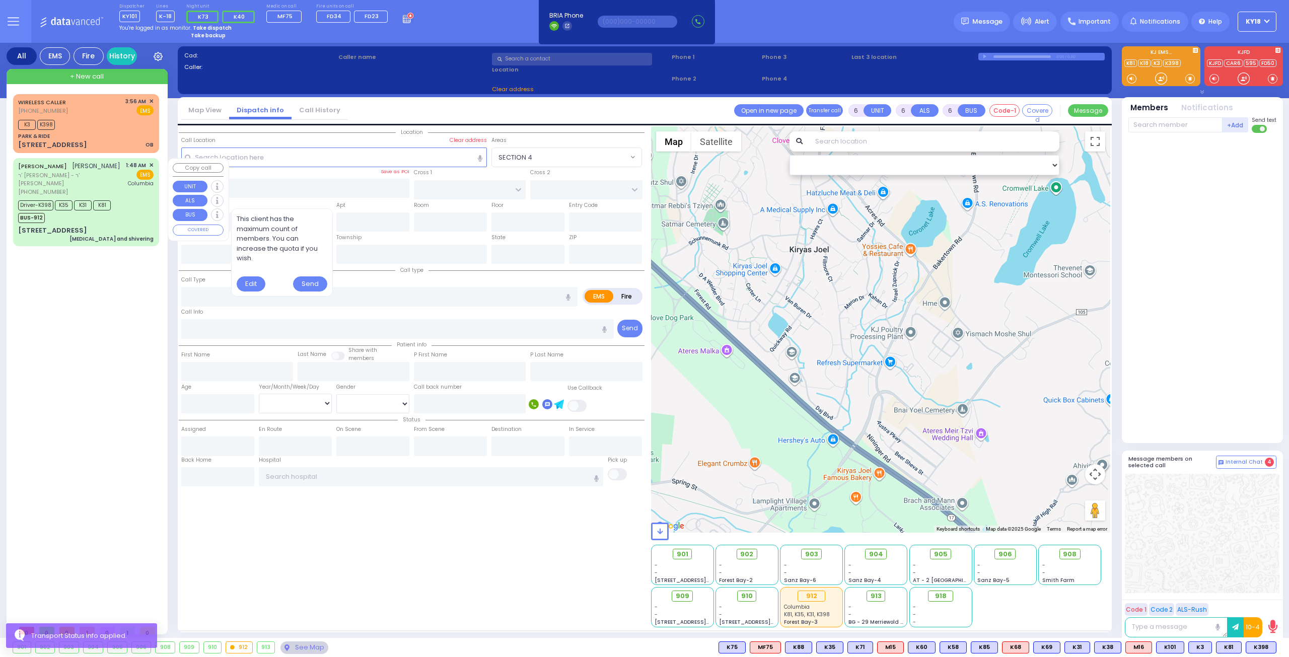
type input "WEISS"
type input "Sury"
type input "[PERSON_NAME]"
type input "16"
select select "Year"
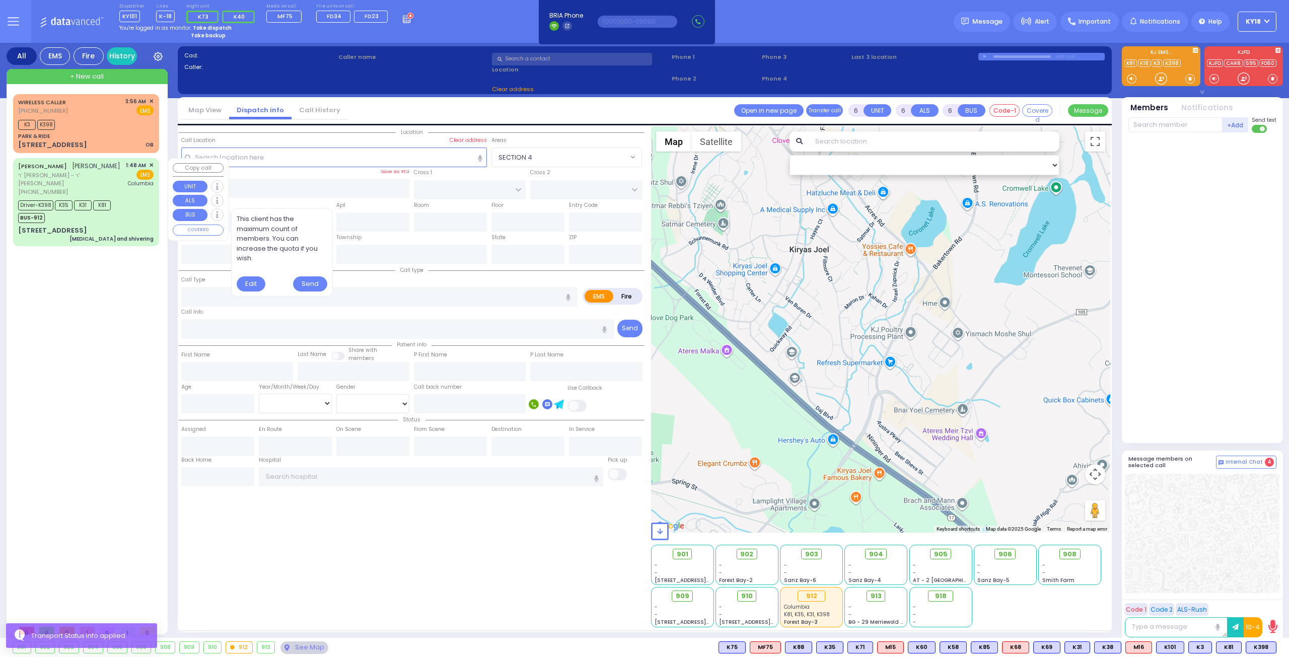
select select "[DEMOGRAPHIC_DATA]"
type input "01:48"
type input "01:50"
type input "01:51"
type input "02:30"
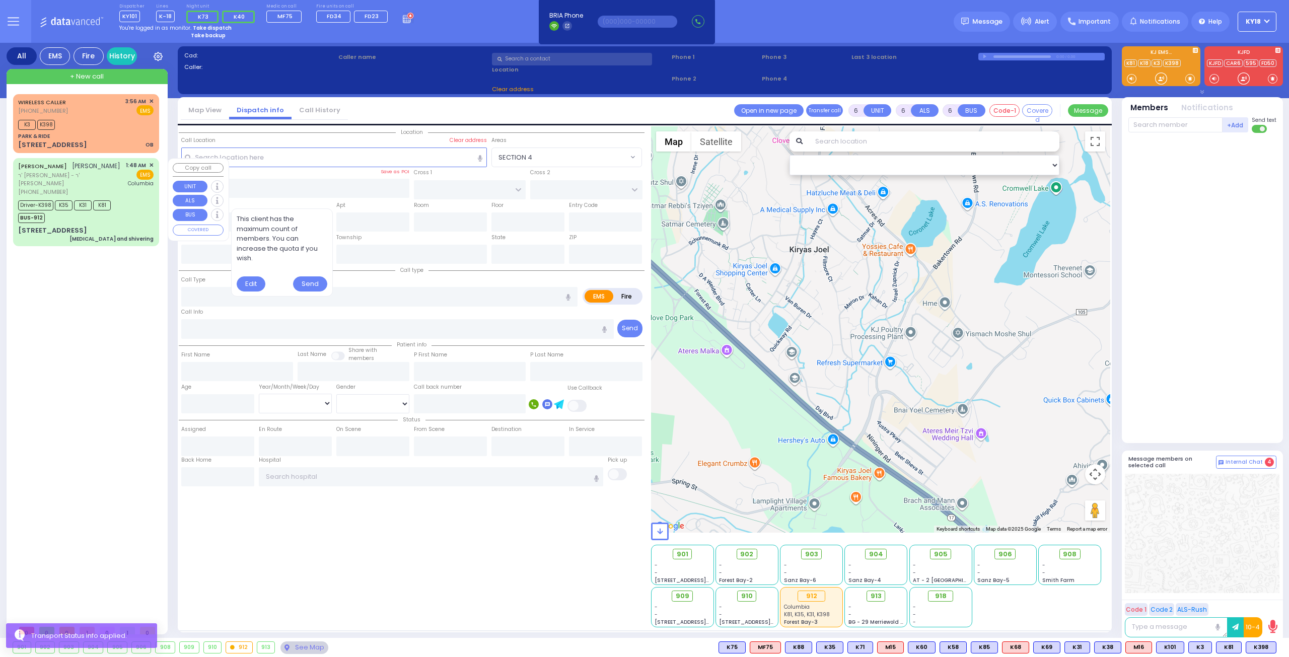
type input "03:15"
type input "03:25"
type input "[US_STATE][GEOGRAPHIC_DATA]- [GEOGRAPHIC_DATA]"
select select "Hatzalah Garages"
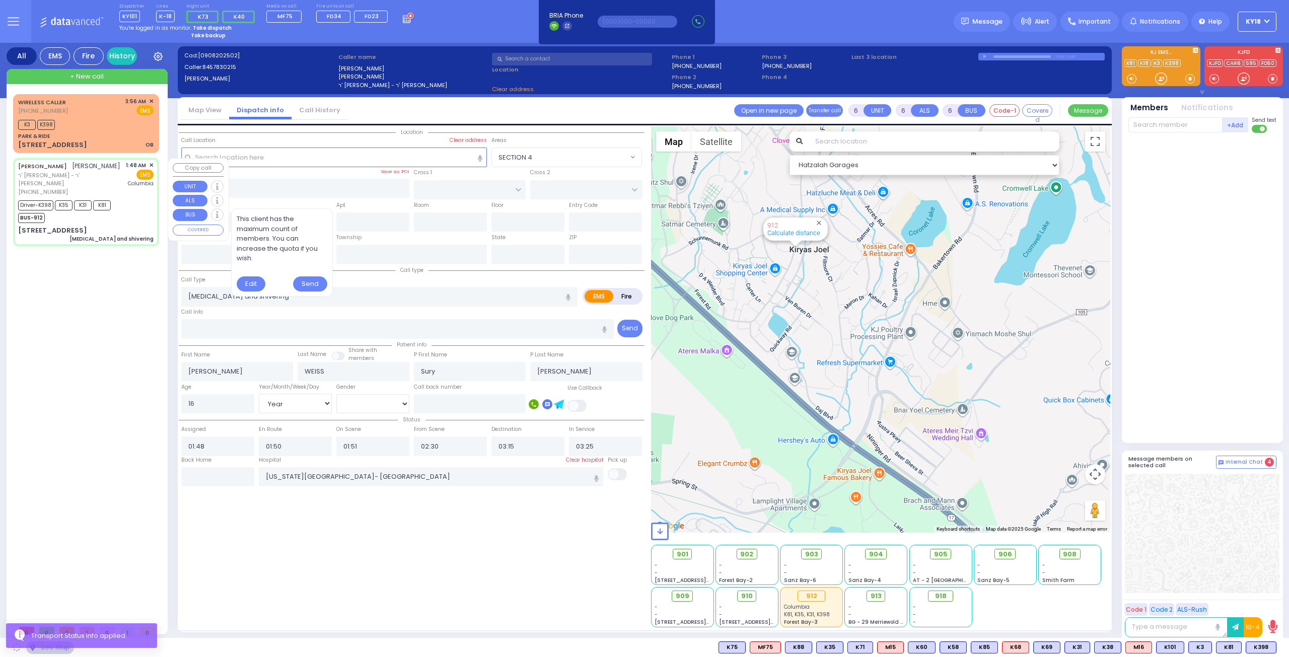
type input "RUZHIN RD"
type input "NICKLESBURG RD"
type input "[STREET_ADDRESS]"
type input "301"
type input "Monroe"
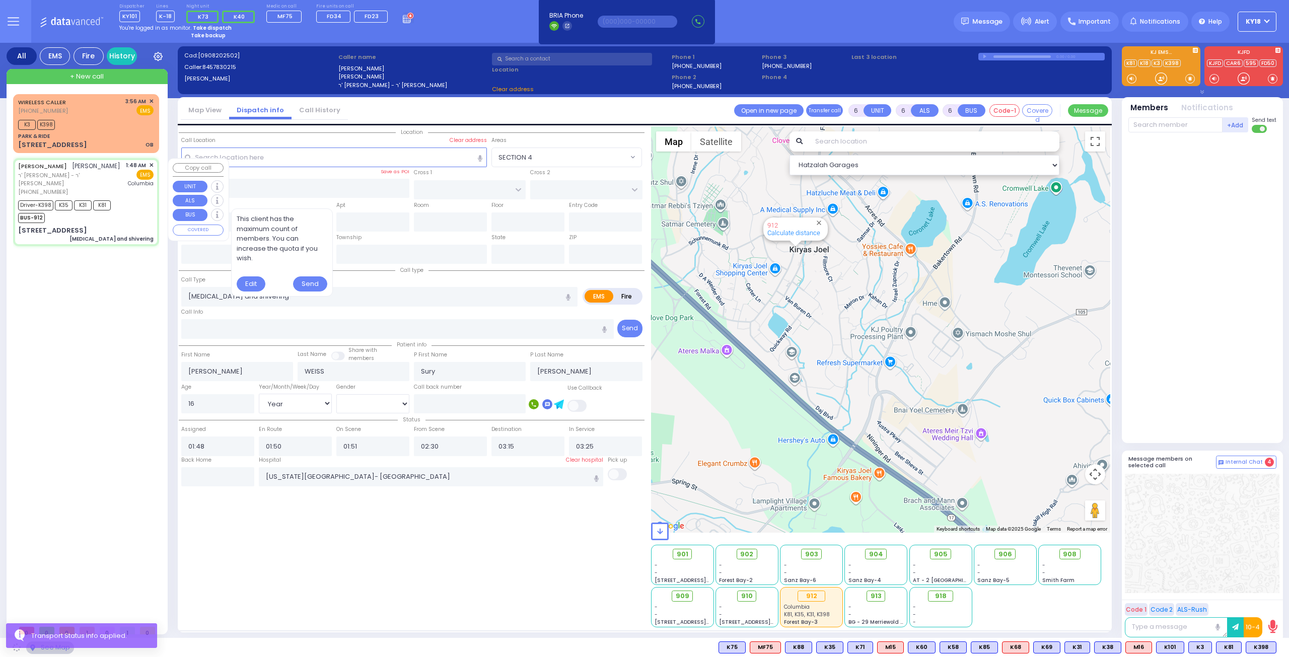
type input "[US_STATE]"
type input "10950"
select select "ATZEI TAMURIM"
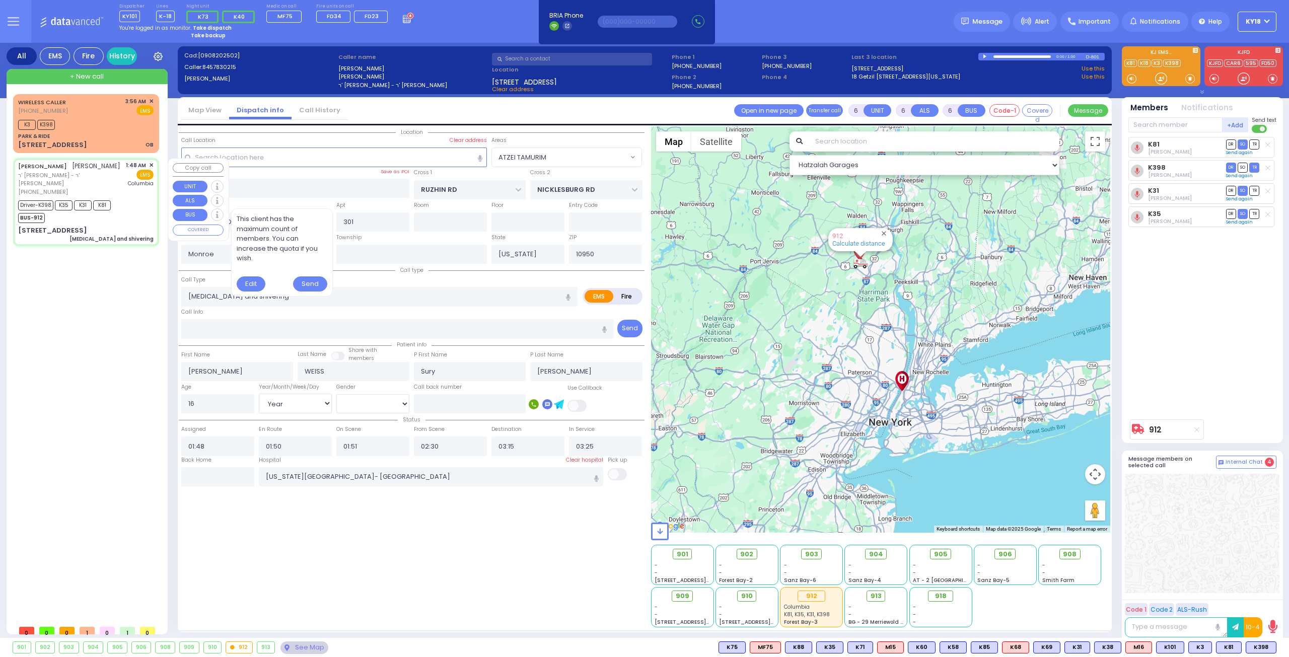
click at [126, 204] on div "Driver-K398 K35 K31 K81 BUS-912" at bounding box center [85, 210] width 135 height 25
select select
radio input "true"
select select "Year"
select select "[DEMOGRAPHIC_DATA]"
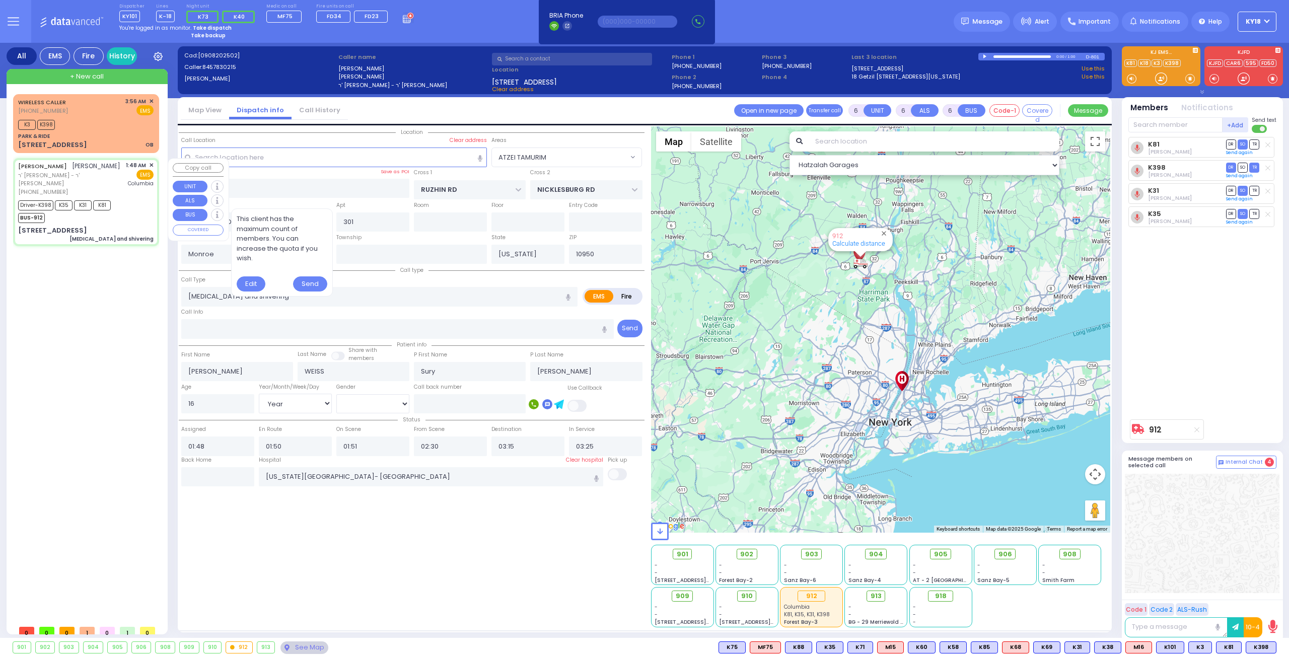
select select "Hatzalah Garages"
select select "ATZEI TAMURIM"
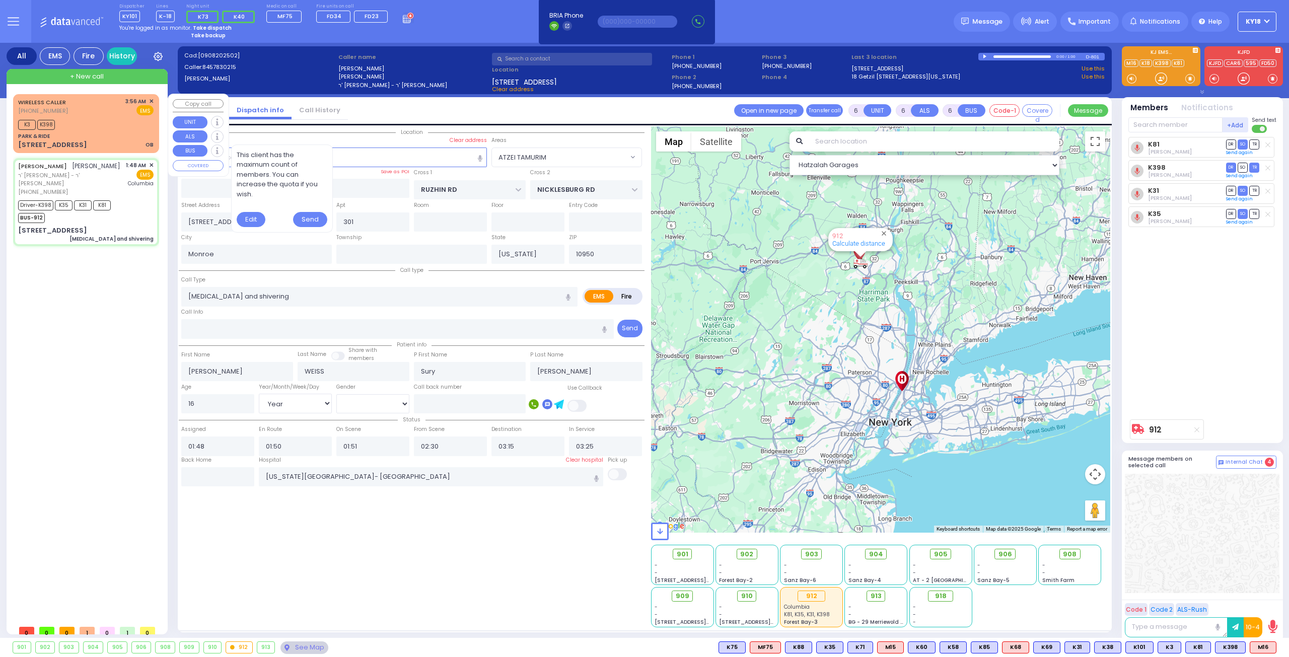
click at [121, 132] on div "PARK & RIDE" at bounding box center [85, 136] width 135 height 8
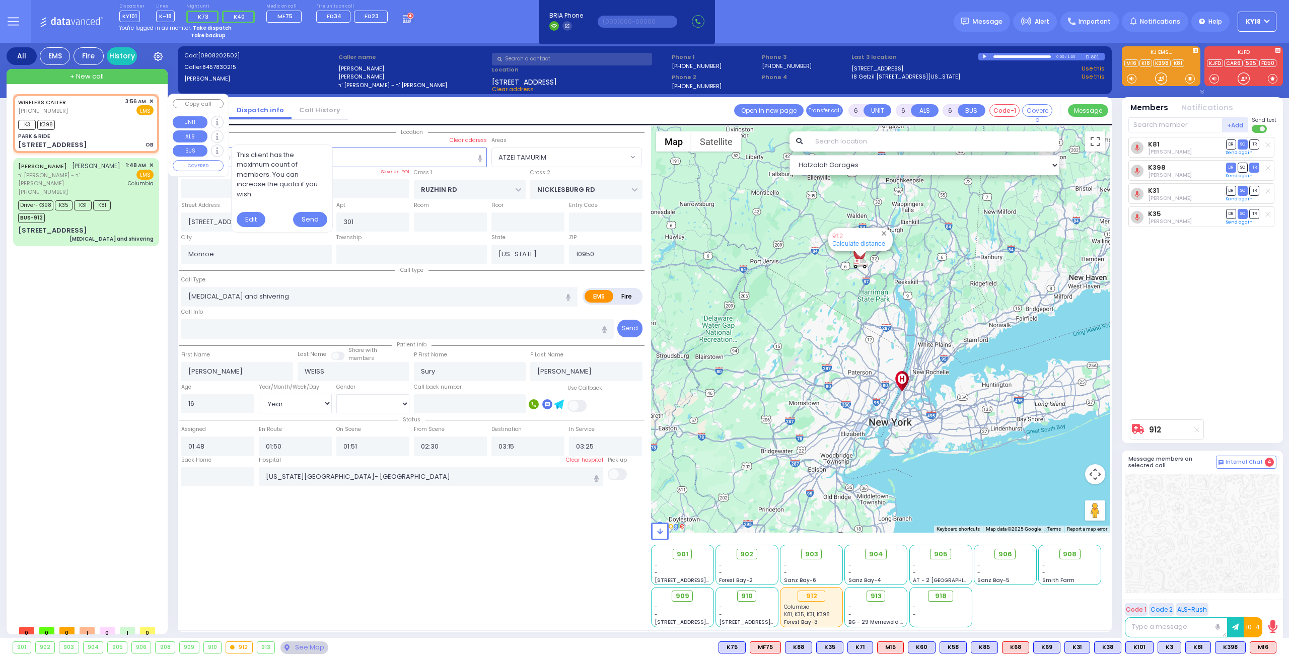
type input "2"
type input "1"
select select
type input "OB"
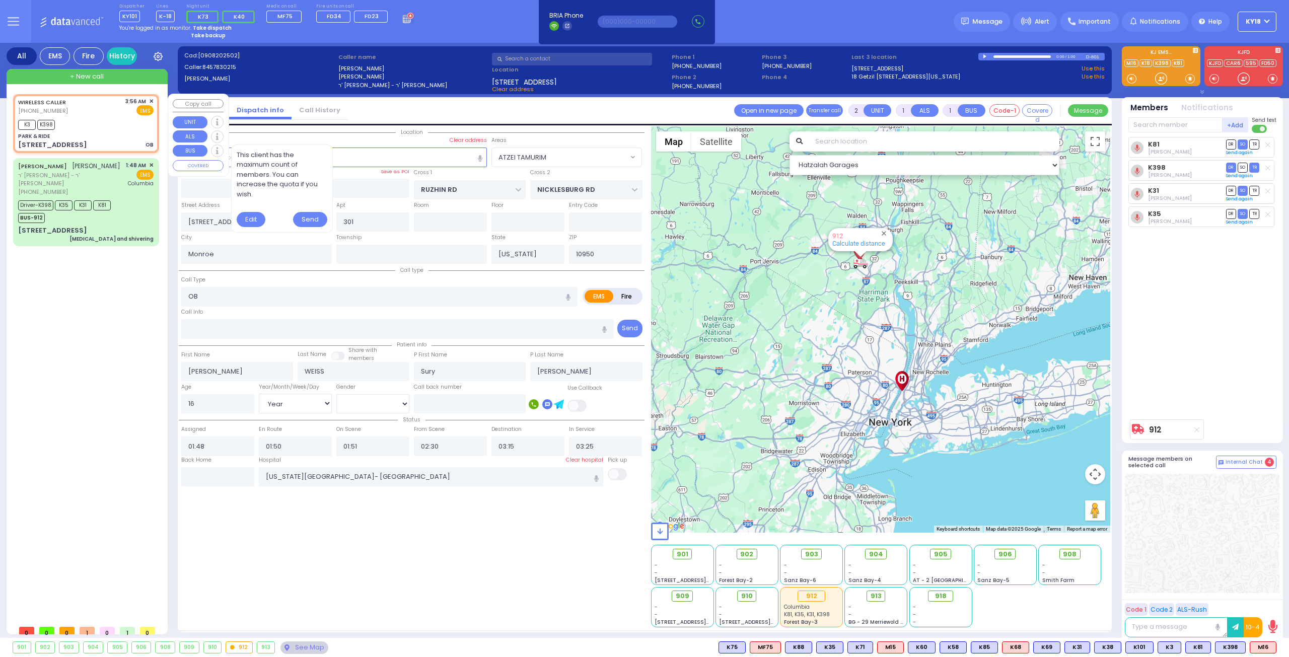
radio input "true"
select select
type input "03:56"
type input "03:58"
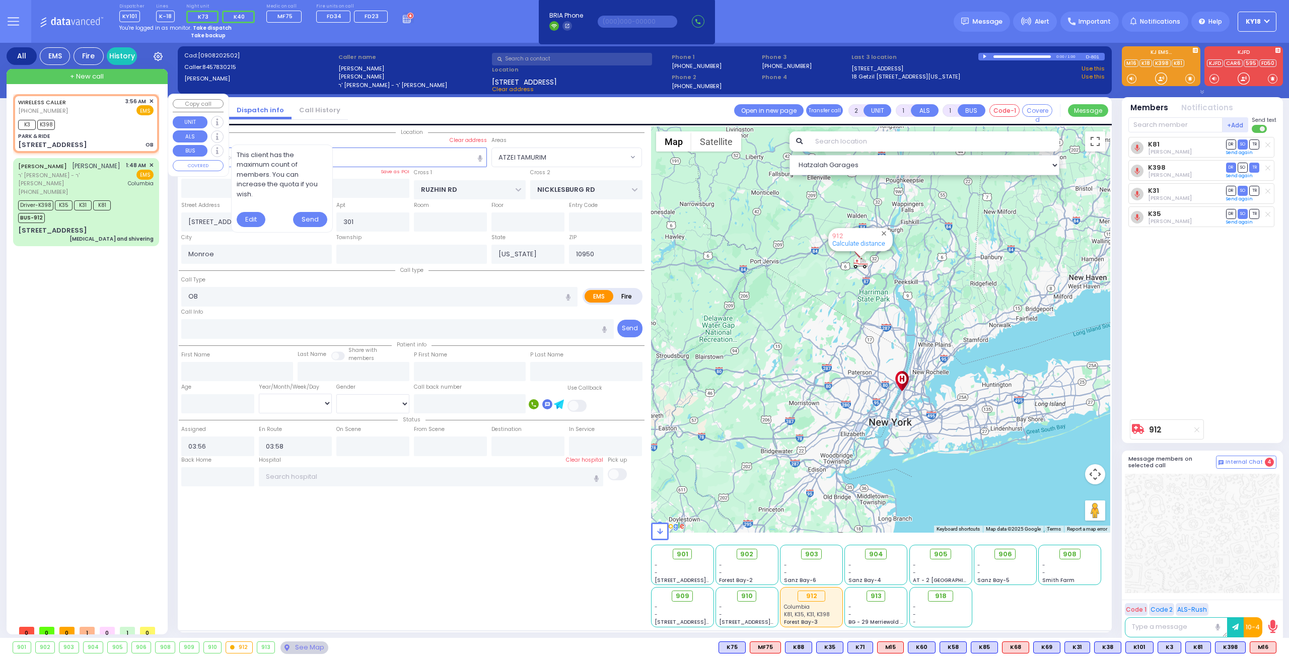
type input "PARK & RIDE"
type input "MERON DR"
type input "RATZFERT WAY"
type input "[STREET_ADDRESS]"
select select "SECTION 6"
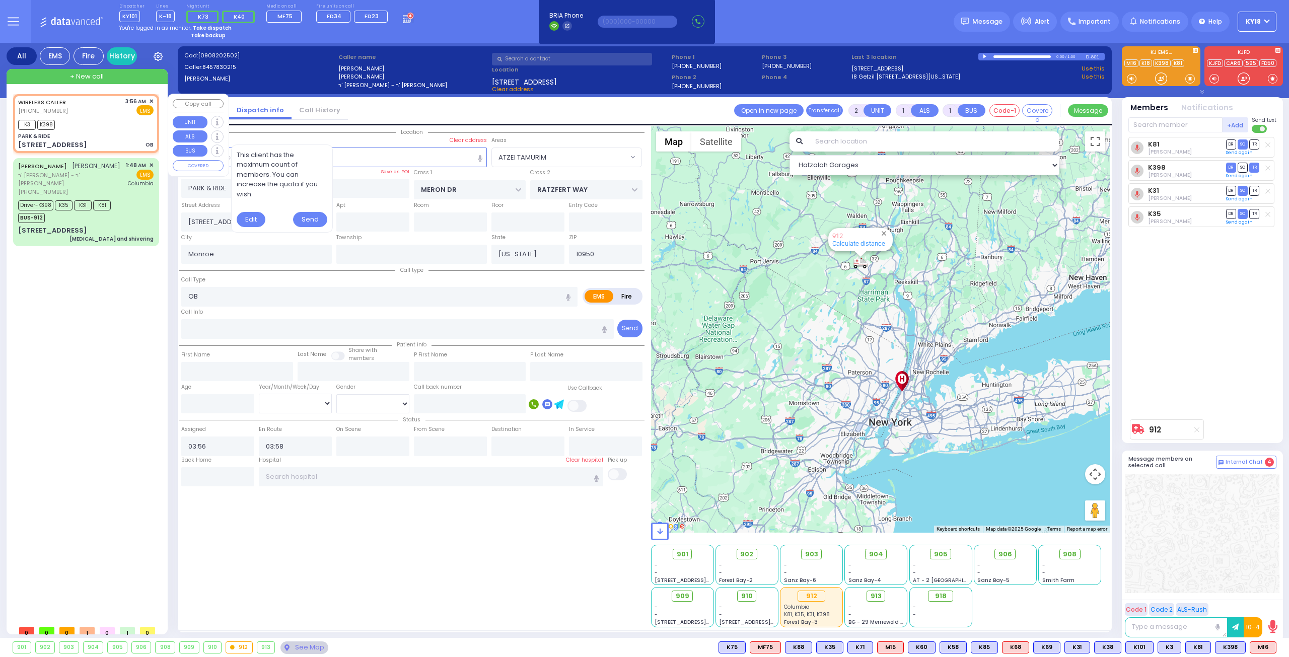
select select "Hatzalah Garages"
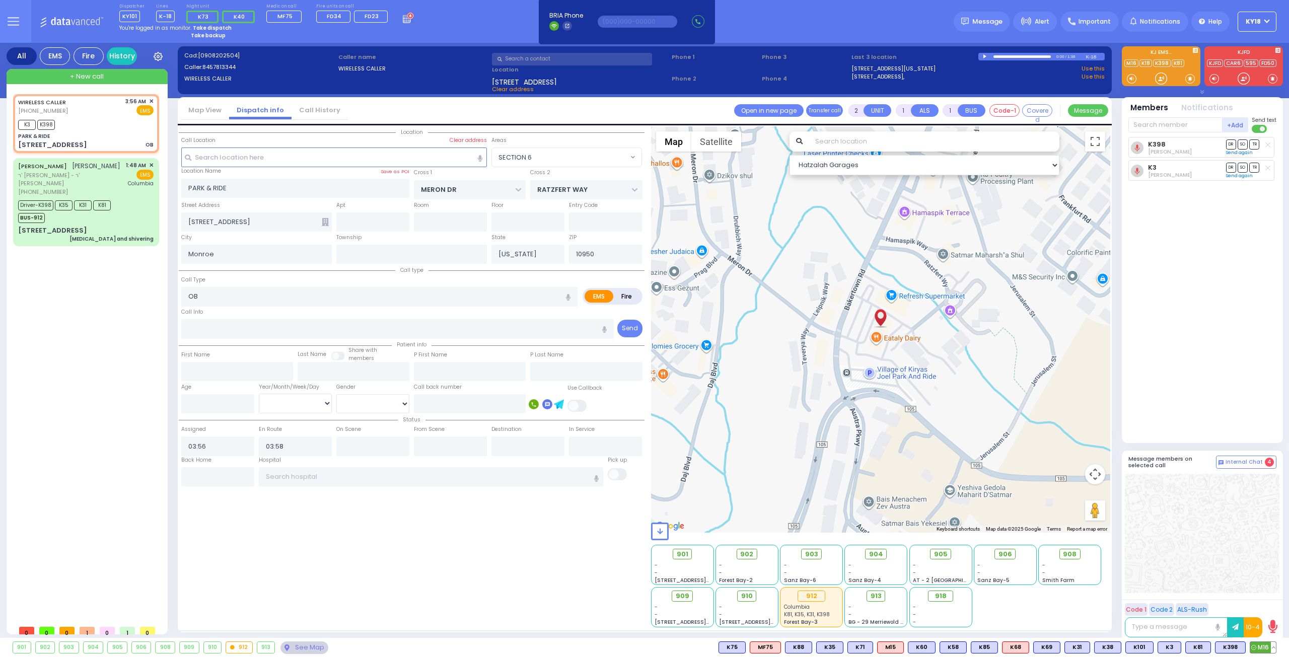
drag, startPoint x: 1263, startPoint y: 648, endPoint x: 1249, endPoint y: 636, distance: 18.2
click at [1262, 647] on span "M16" at bounding box center [1263, 647] width 26 height 11
select select
radio input "true"
select select
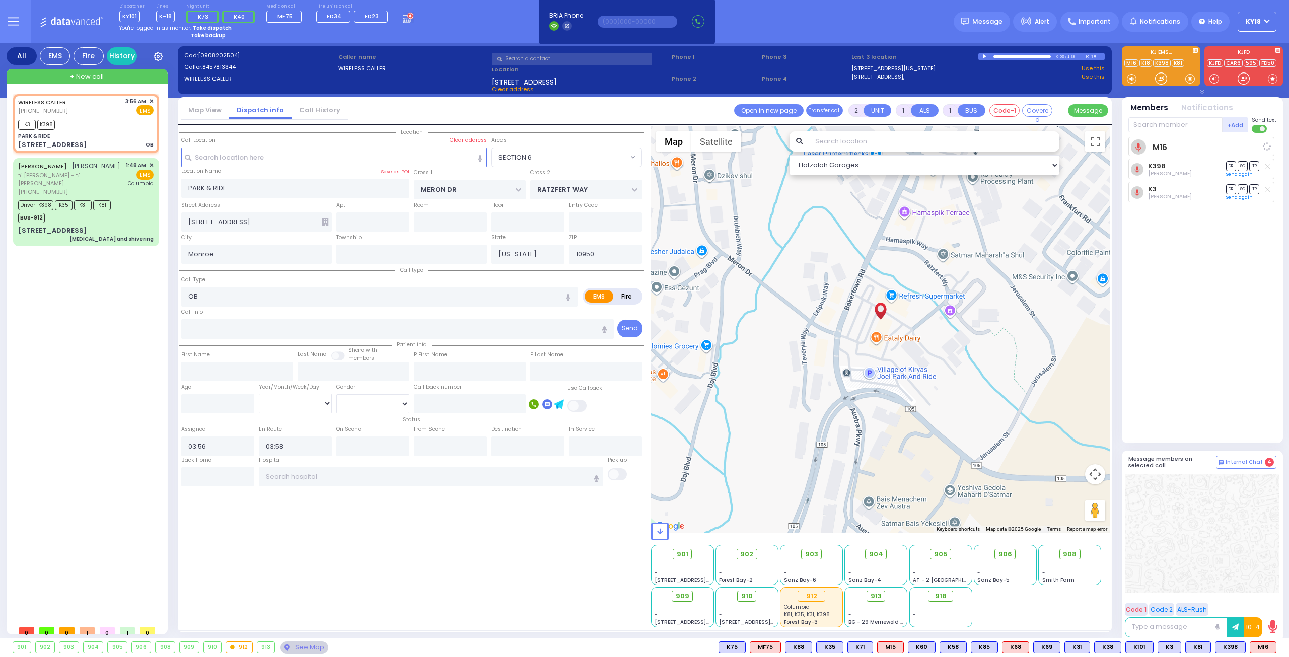
select select "Hatzalah Garages"
select select "SECTION 6"
click at [131, 209] on div "Driver-K398 K35 K31 K81 BUS-912" at bounding box center [85, 210] width 135 height 25
type input "6"
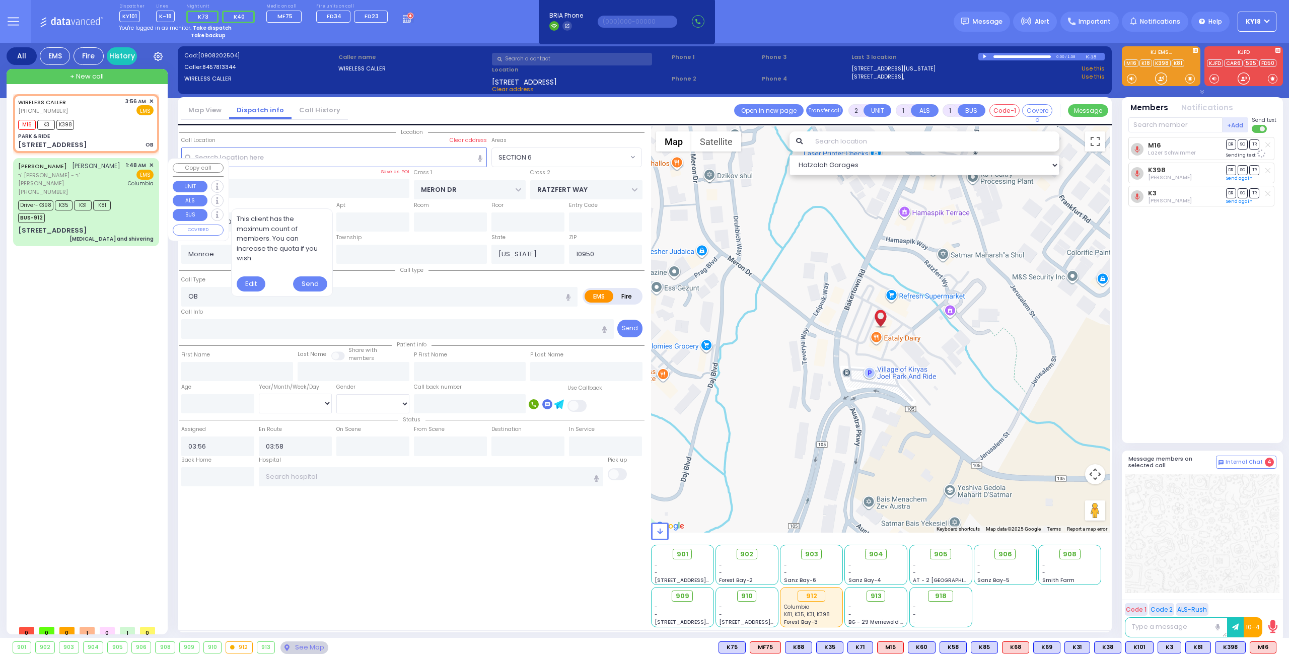
type input "6"
select select
type input "[MEDICAL_DATA] and shivering"
radio input "true"
type input "[PERSON_NAME]"
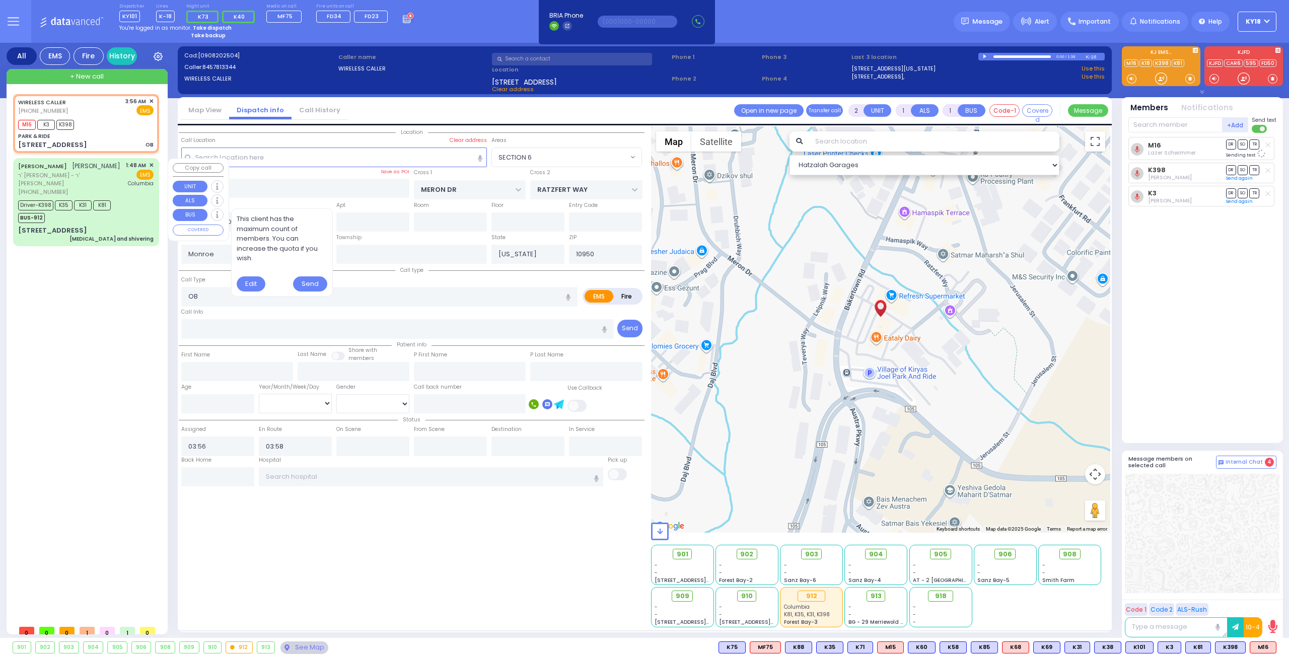
type input "WEISS"
type input "Sury"
type input "[PERSON_NAME]"
type input "16"
select select "Year"
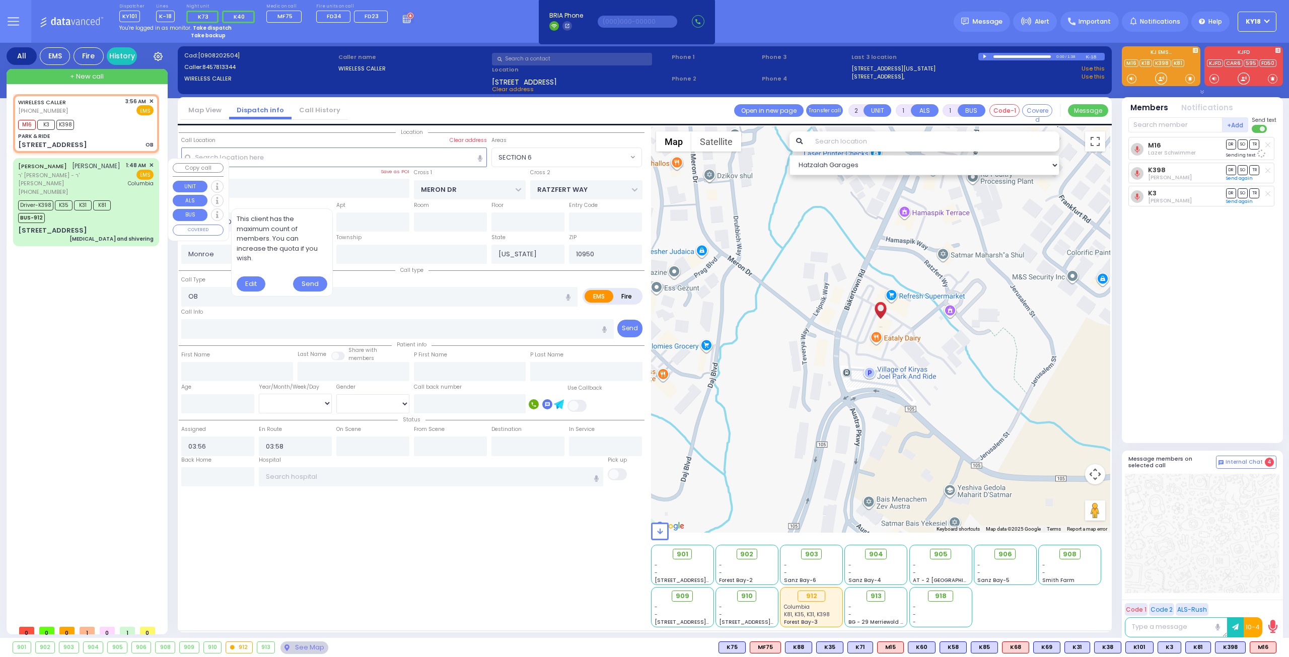
select select "[DEMOGRAPHIC_DATA]"
type input "01:48"
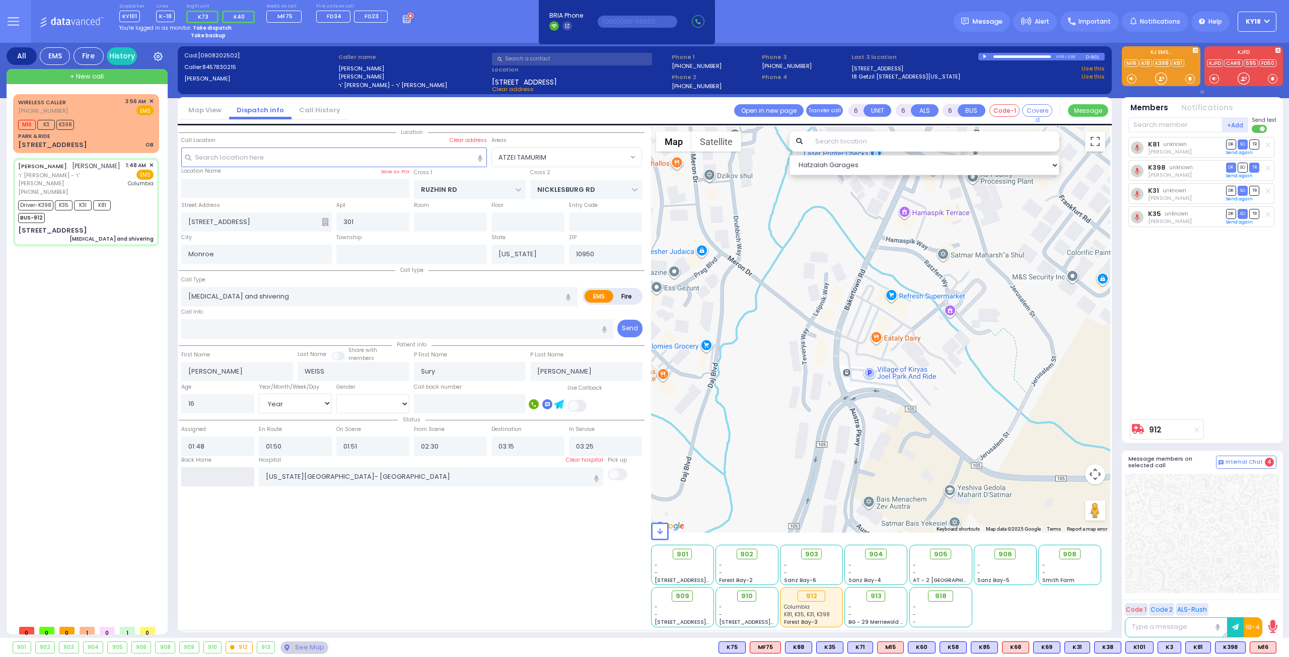
click at [242, 481] on input "text" at bounding box center [217, 476] width 73 height 19
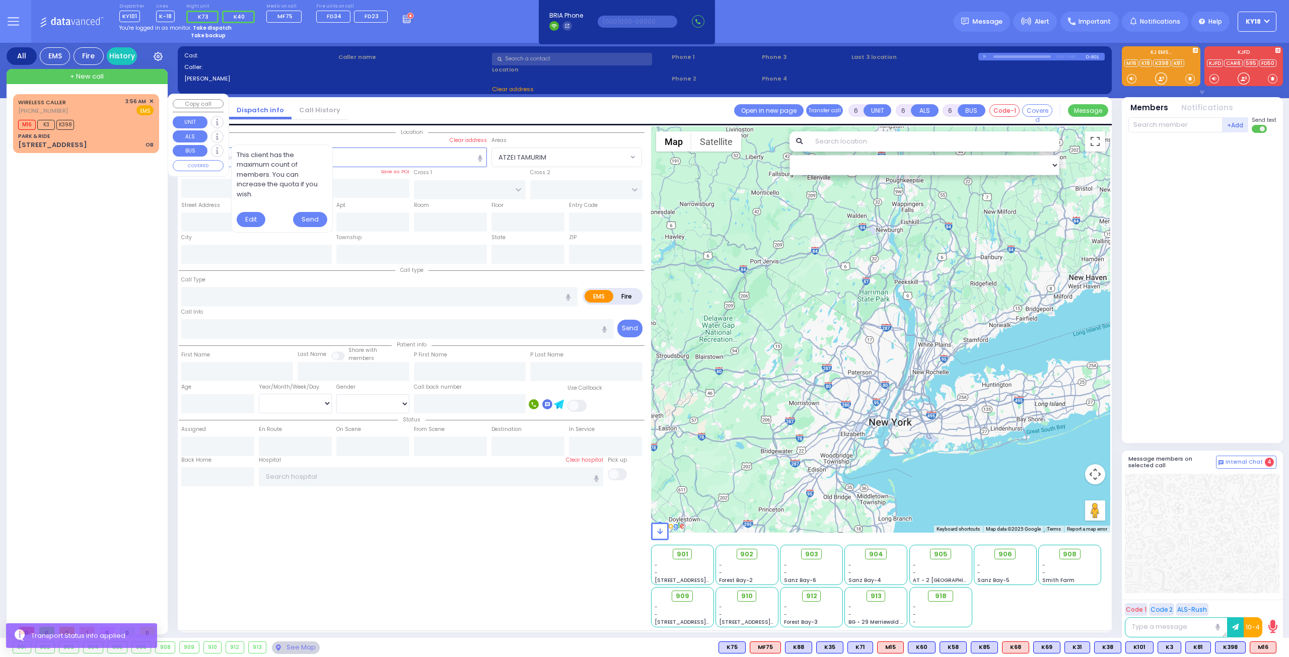
click at [129, 140] on div "[STREET_ADDRESS] OB" at bounding box center [85, 145] width 135 height 10
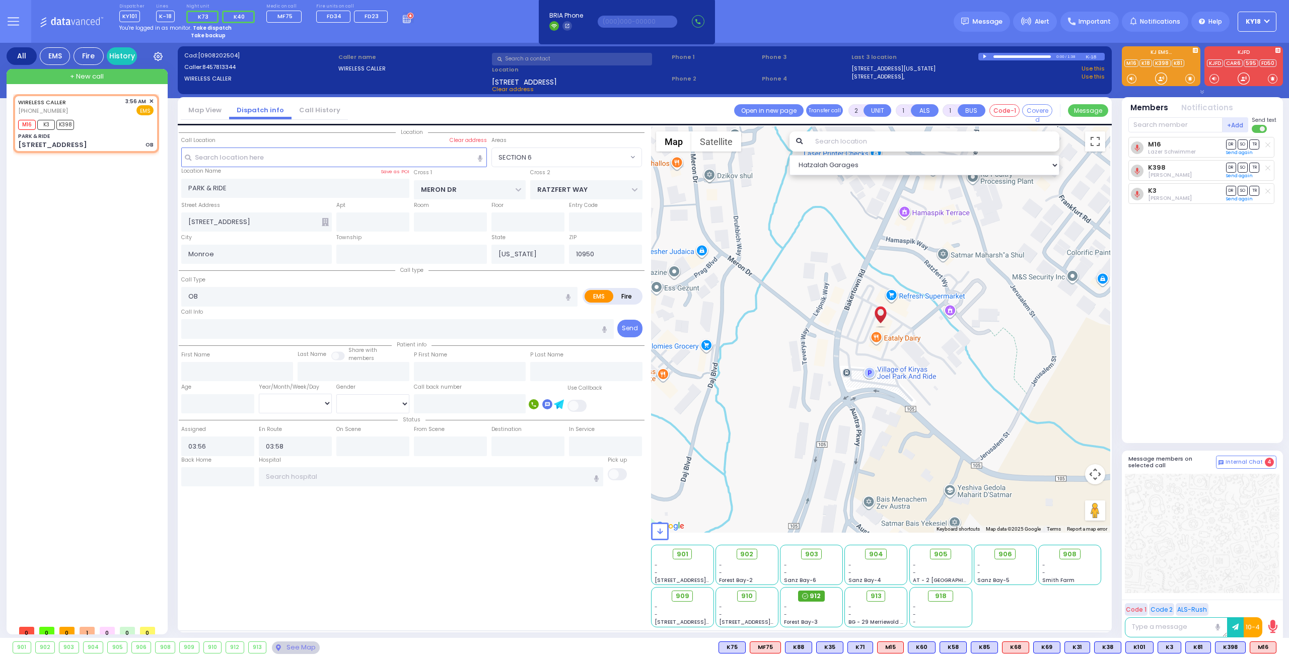
click at [811, 592] on span "912" at bounding box center [815, 596] width 11 height 10
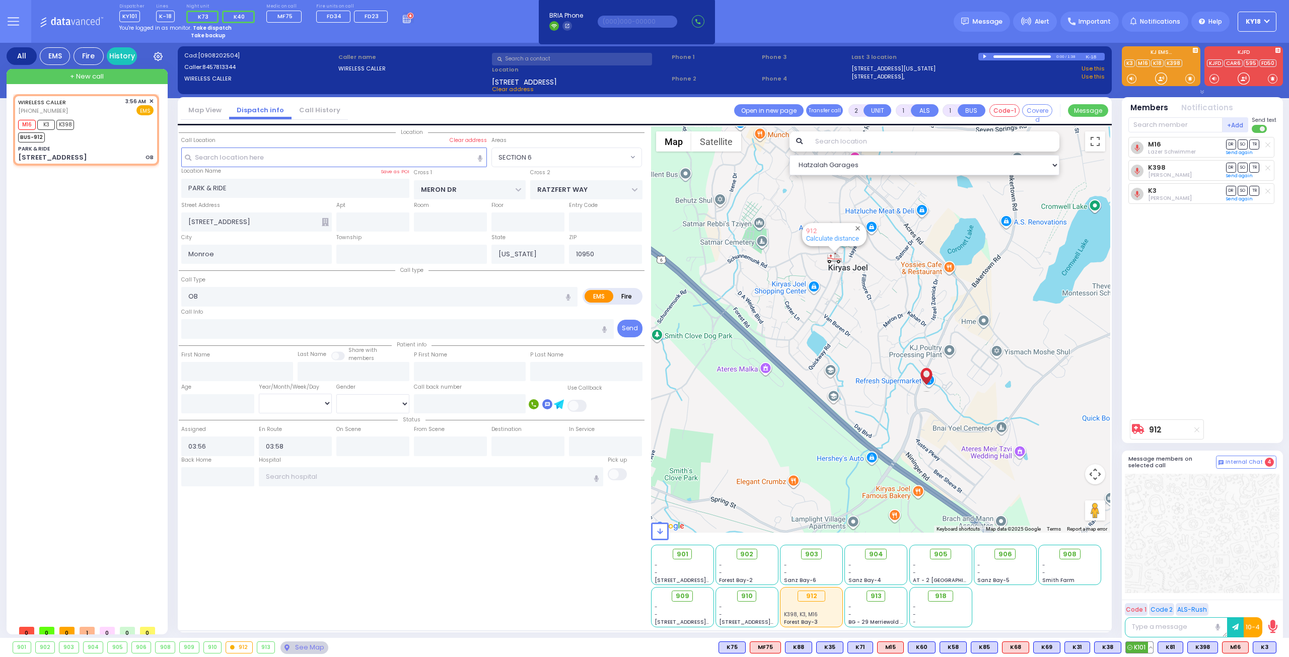
click at [1153, 647] on button at bounding box center [1150, 647] width 5 height 11
click at [1145, 601] on icon at bounding box center [1143, 603] width 11 height 11
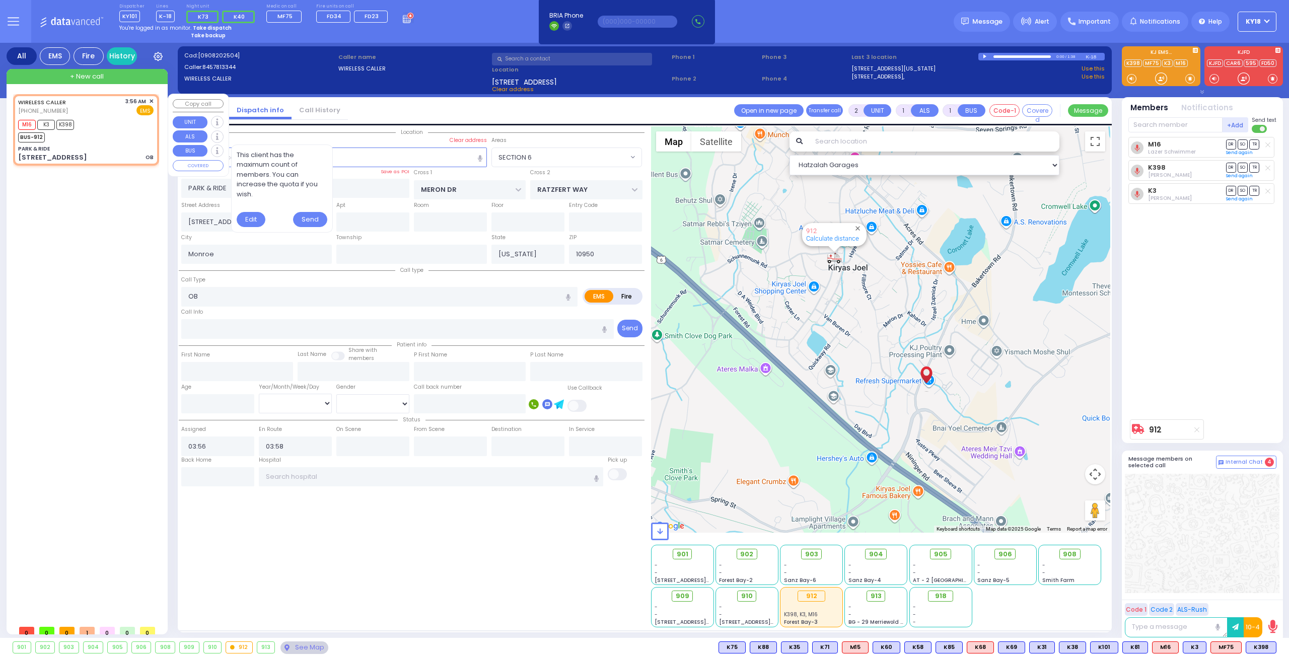
click at [87, 127] on div "M16 K3 K398 BUS-912" at bounding box center [85, 129] width 135 height 25
click at [1224, 644] on span "MF75" at bounding box center [1226, 647] width 30 height 11
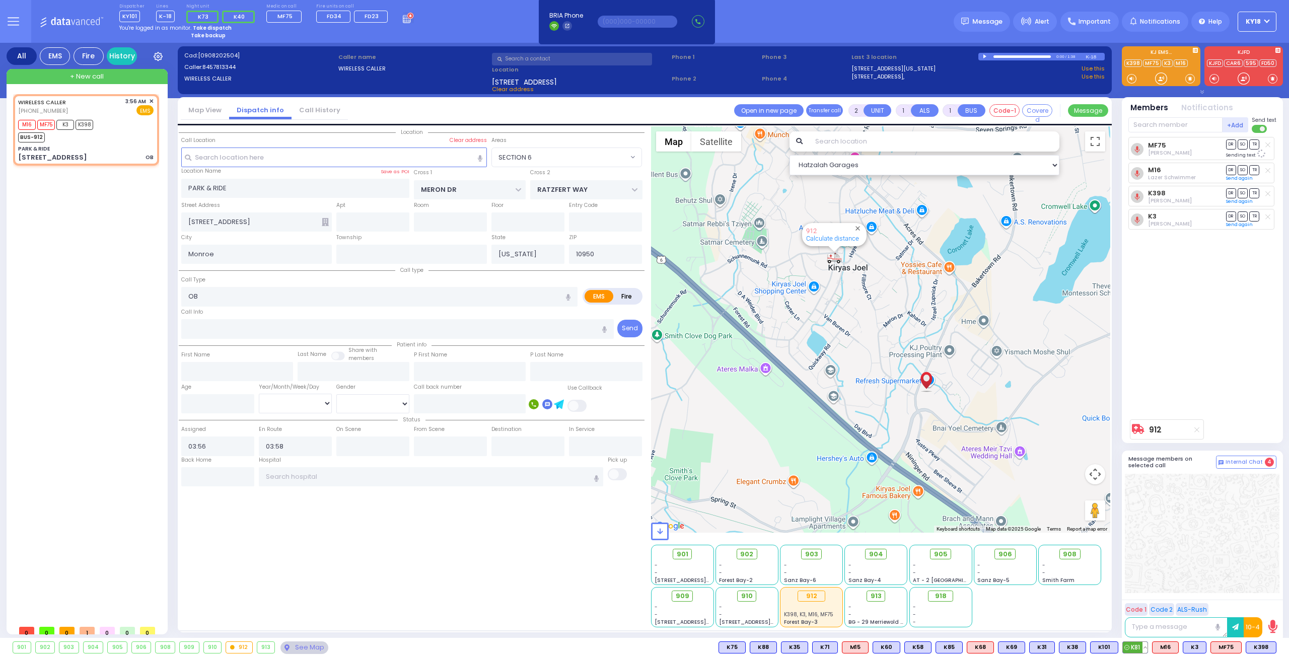
click at [1148, 648] on button at bounding box center [1145, 647] width 5 height 11
click at [1139, 602] on icon at bounding box center [1137, 603] width 11 height 11
click at [1275, 650] on button at bounding box center [1273, 647] width 5 height 11
click at [1086, 647] on button at bounding box center [1083, 647] width 5 height 11
click at [1118, 648] on button at bounding box center [1115, 647] width 5 height 11
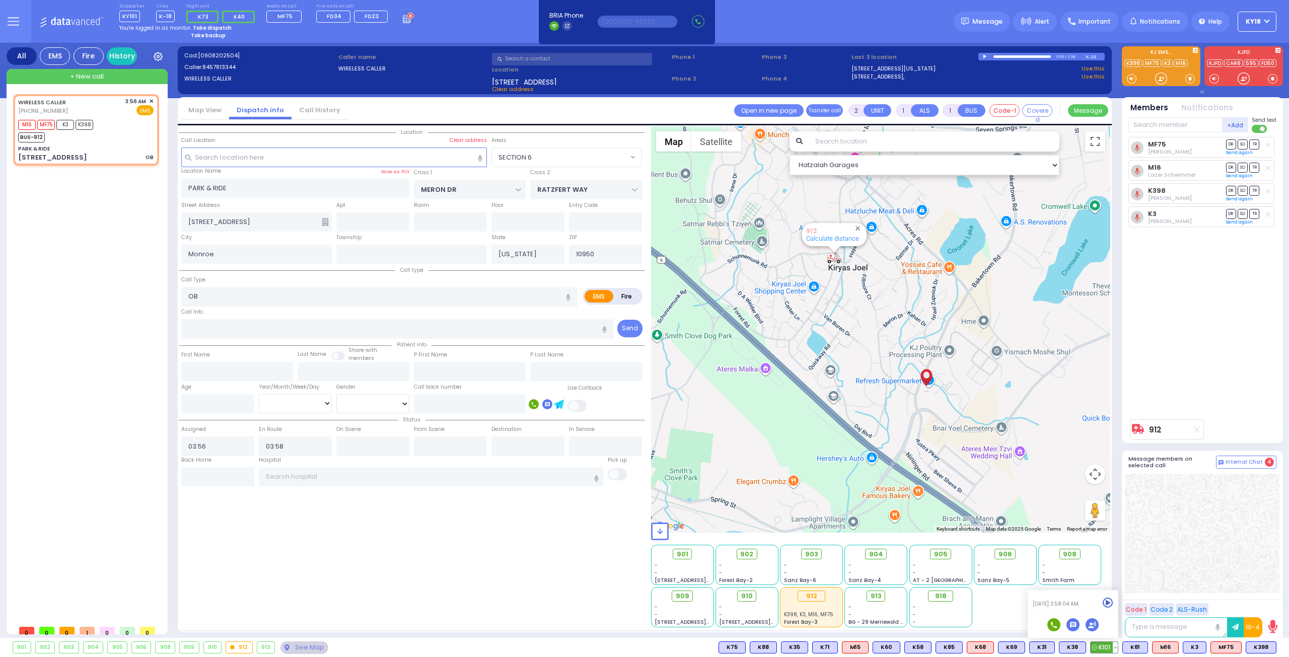
click at [1113, 602] on icon at bounding box center [1108, 603] width 11 height 11
click at [1273, 648] on button at bounding box center [1273, 647] width 5 height 11
click at [1266, 519] on icon at bounding box center [1266, 518] width 11 height 11
click at [1162, 528] on div at bounding box center [1202, 533] width 155 height 119
click at [215, 29] on strong "Take dispatch" at bounding box center [212, 28] width 39 height 8
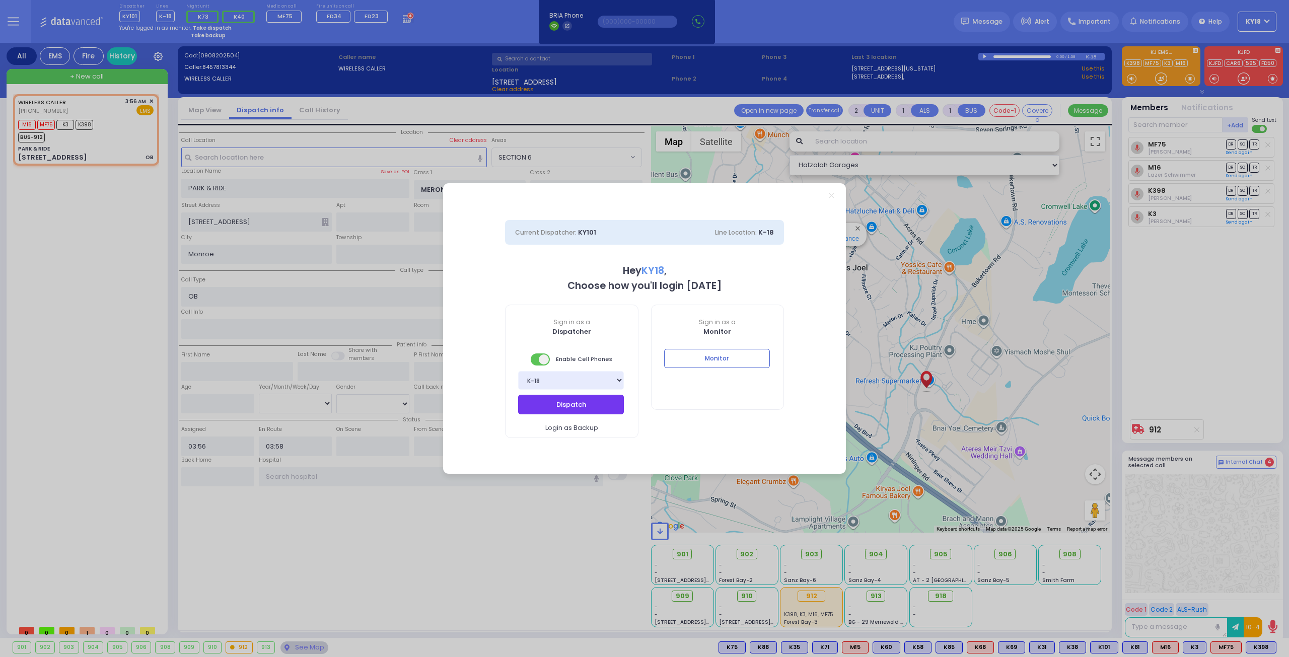
click at [550, 401] on button "Dispatch" at bounding box center [571, 404] width 106 height 19
